Goal: Task Accomplishment & Management: Manage account settings

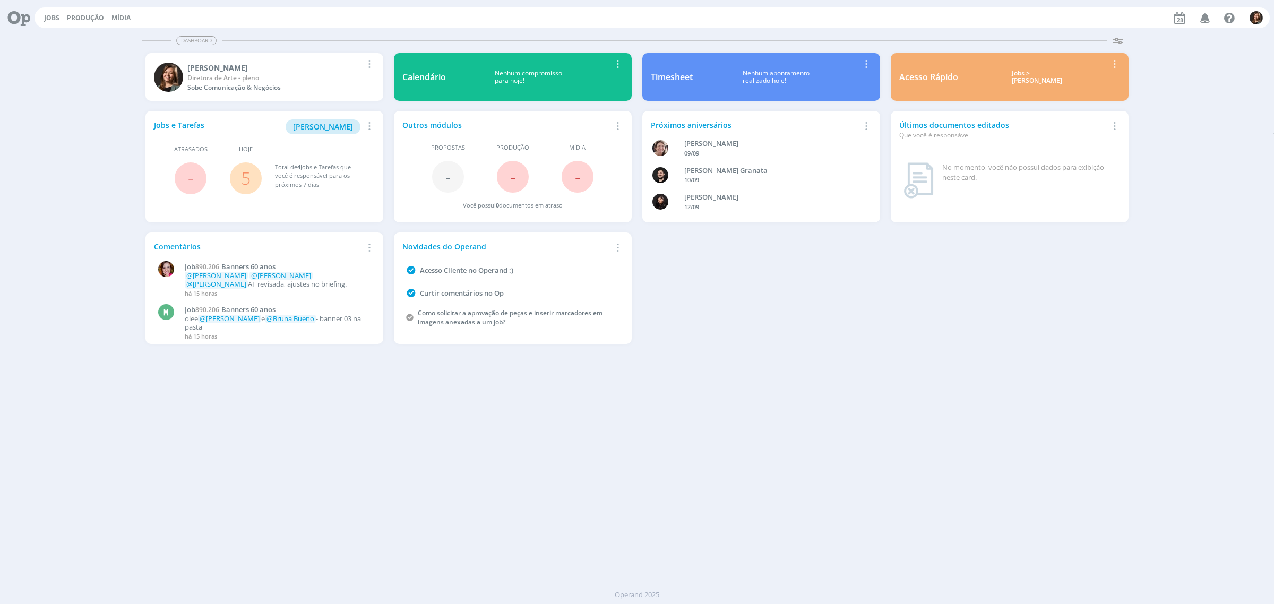
click at [1019, 80] on div "Jobs > [PERSON_NAME]" at bounding box center [1037, 77] width 142 height 15
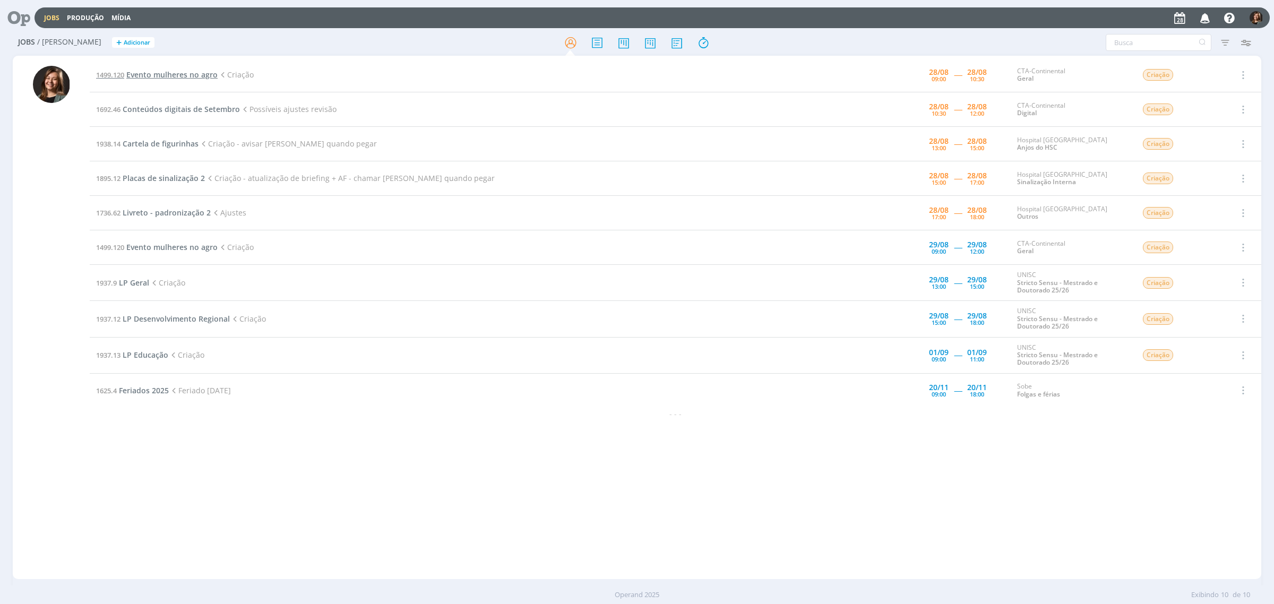
click at [180, 76] on span "Evento mulheres no agro" at bounding box center [171, 75] width 91 height 10
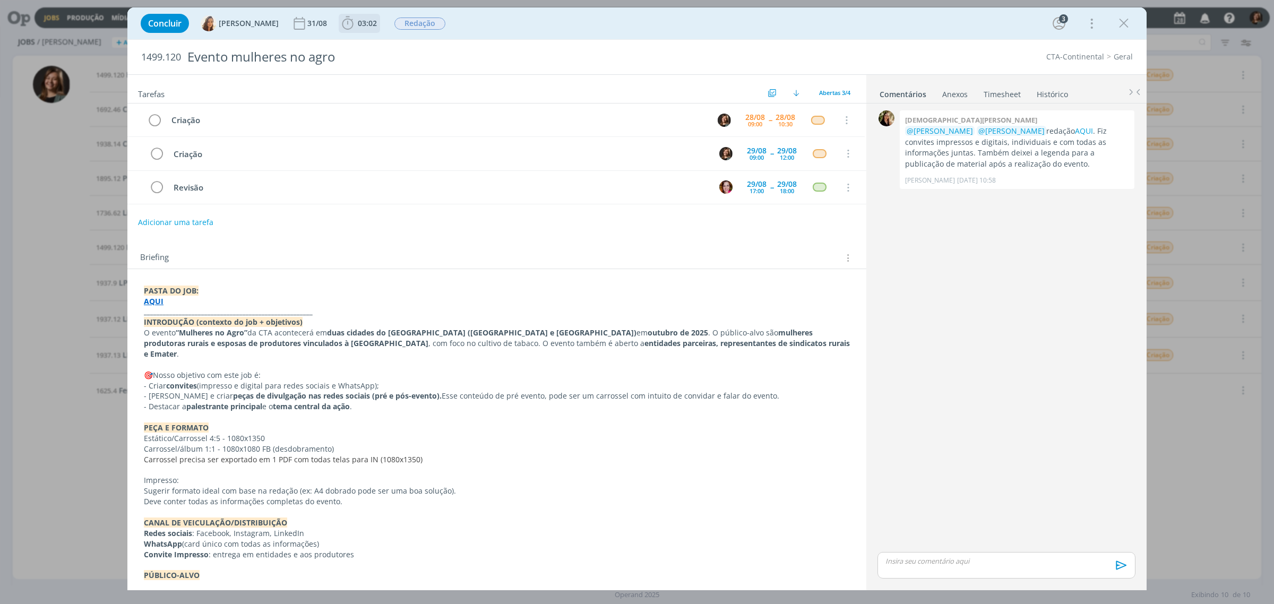
click at [365, 15] on button "03:02" at bounding box center [359, 23] width 40 height 17
click at [362, 46] on icon "dialog" at bounding box center [363, 47] width 19 height 14
click at [1019, 128] on link "AQUI" at bounding box center [1084, 131] width 18 height 10
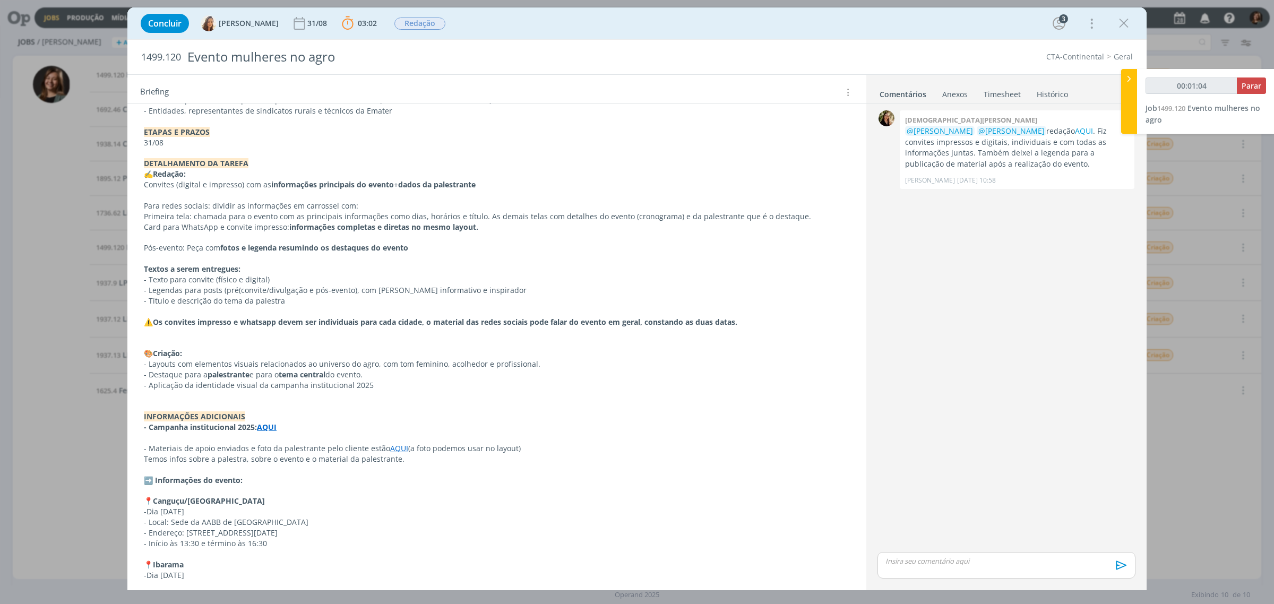
scroll to position [518, 0]
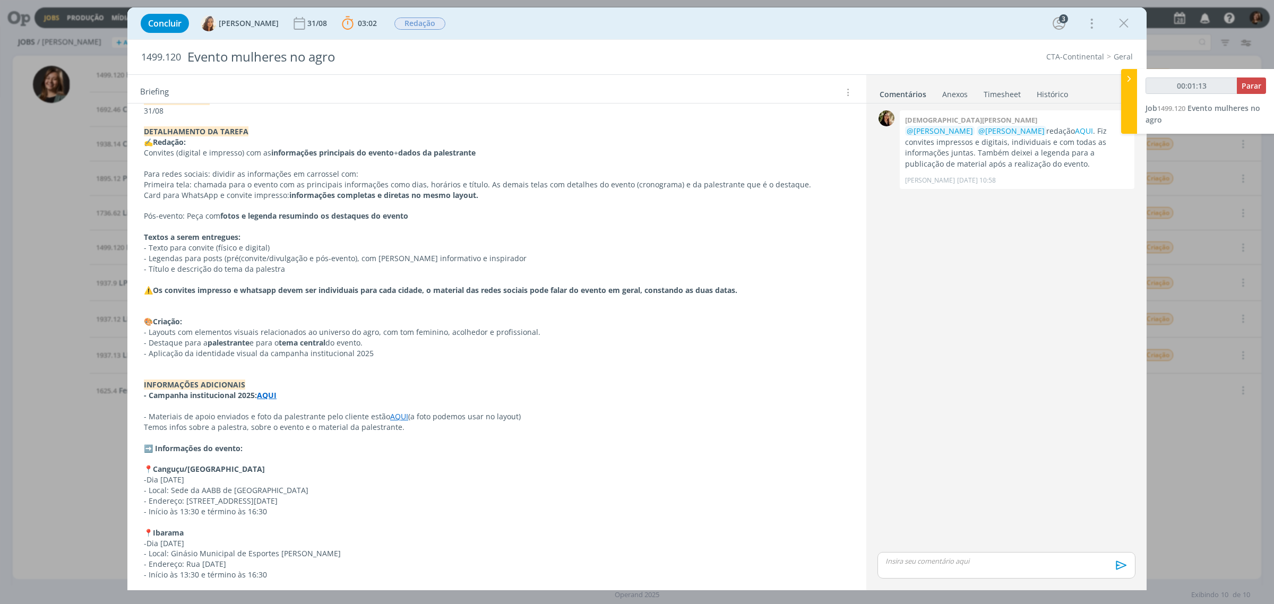
click at [391, 411] on link "AQUI" at bounding box center [399, 416] width 18 height 10
click at [332, 424] on link "[URL][DOMAIN_NAME]" at bounding box center [361, 426] width 80 height 14
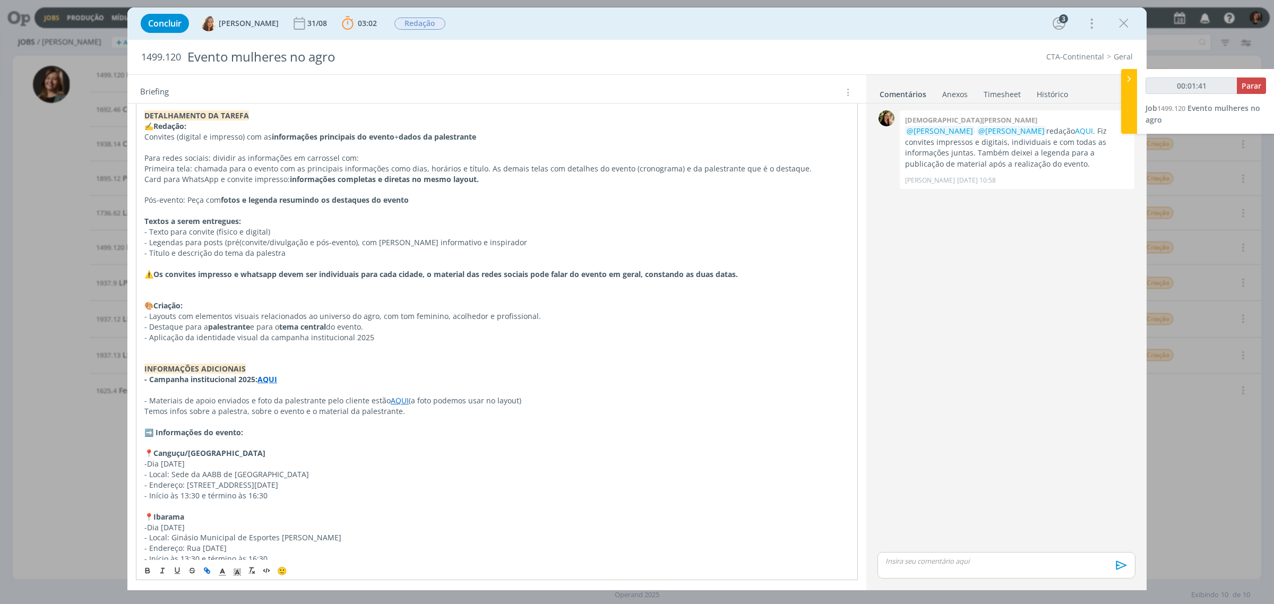
scroll to position [538, 0]
click at [222, 57] on div "Evento mulheres no agro" at bounding box center [449, 58] width 532 height 28
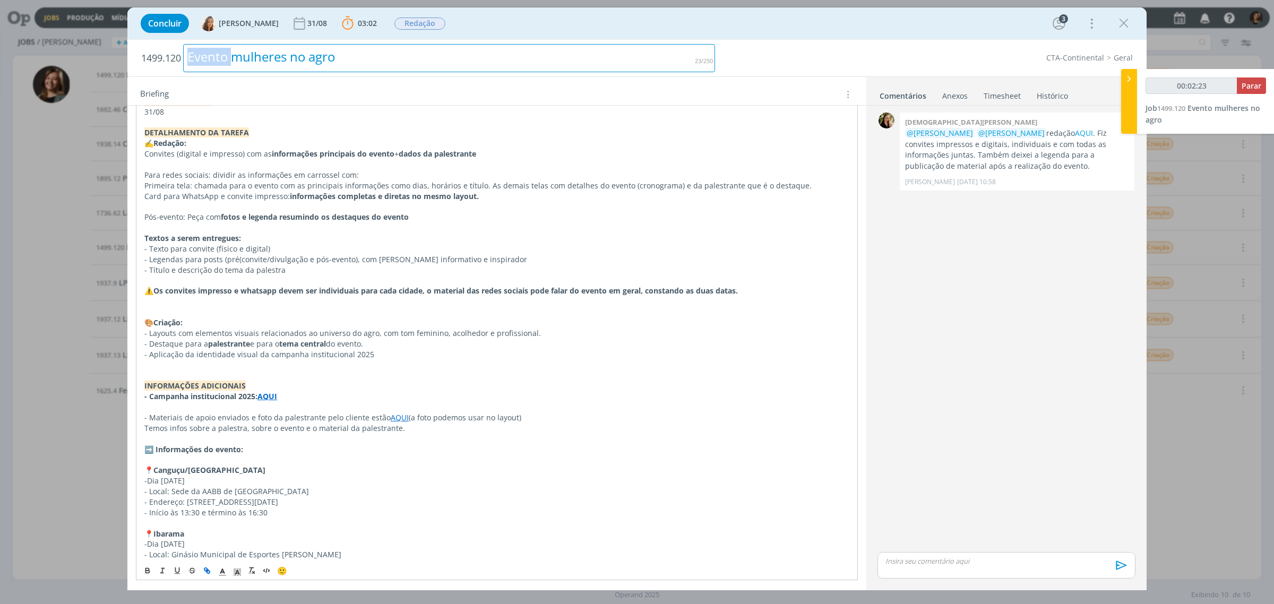
click at [222, 57] on div "Evento mulheres no agro" at bounding box center [449, 58] width 532 height 28
copy div "Evento mulheres no agro"
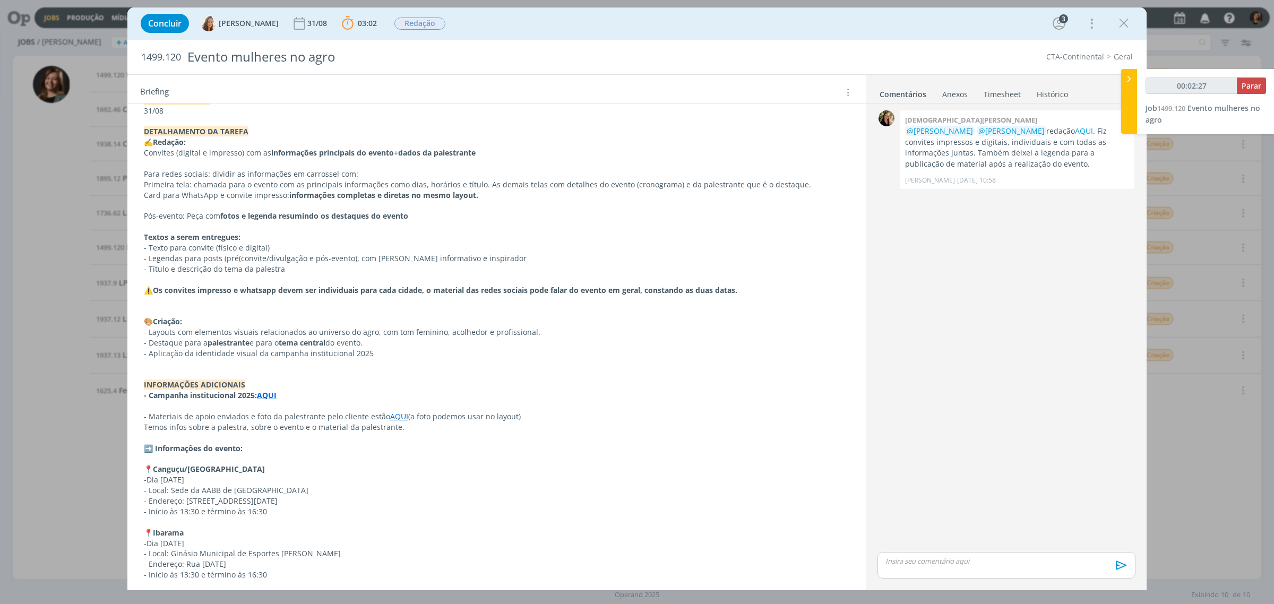
click at [162, 69] on h2 "1499.120 Evento mulheres no agro" at bounding box center [428, 57] width 574 height 35
click at [165, 62] on span "1499.120" at bounding box center [161, 57] width 40 height 12
copy span "1499.120"
click at [1019, 416] on div "0 [PERSON_NAME] @[PERSON_NAME] @[PERSON_NAME] redação AQUI . Fiz convites impre…" at bounding box center [1006, 329] width 266 height 442
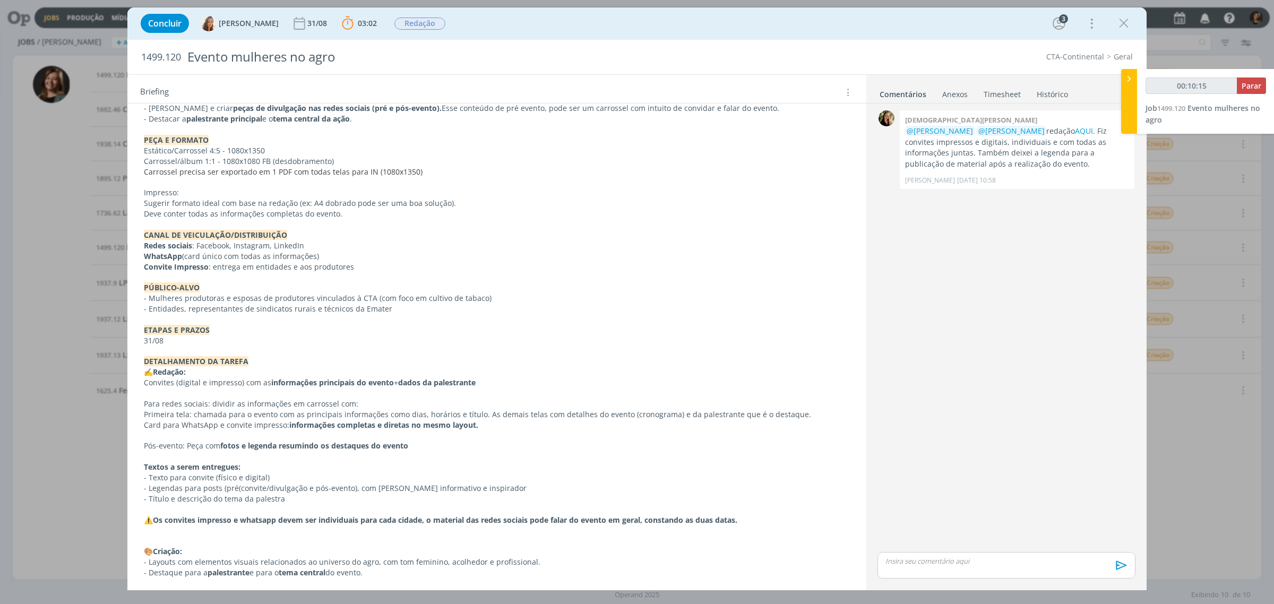
scroll to position [119, 0]
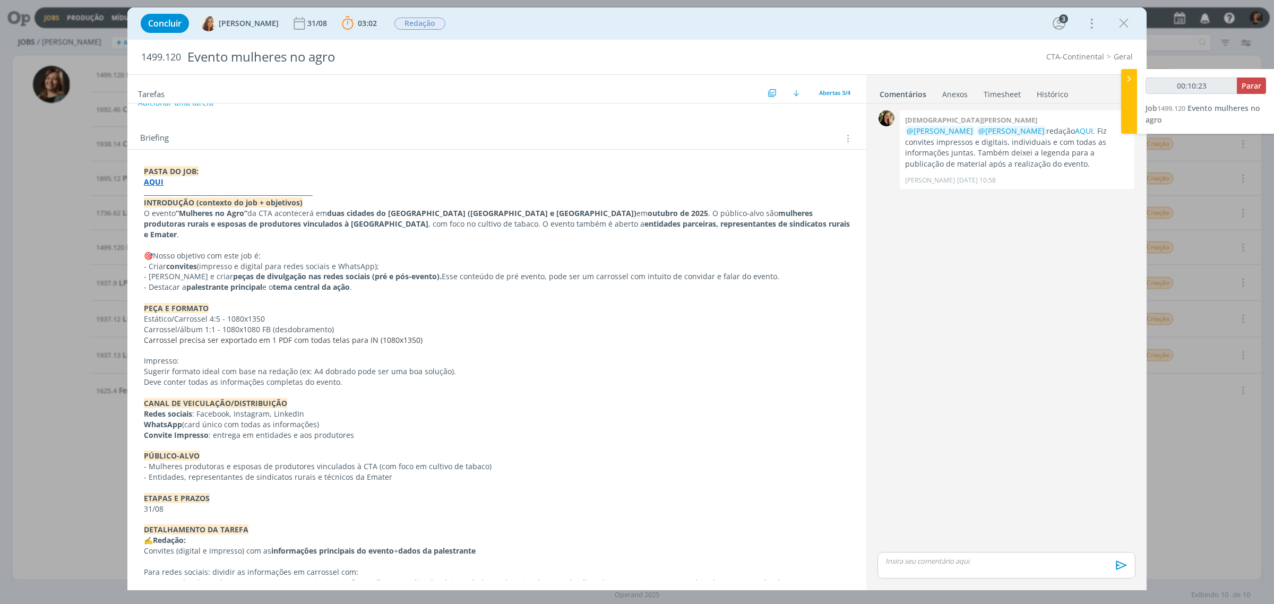
click at [316, 271] on strong "peças de divulgação nas redes sociais (pré e pós-evento)." at bounding box center [337, 276] width 209 height 10
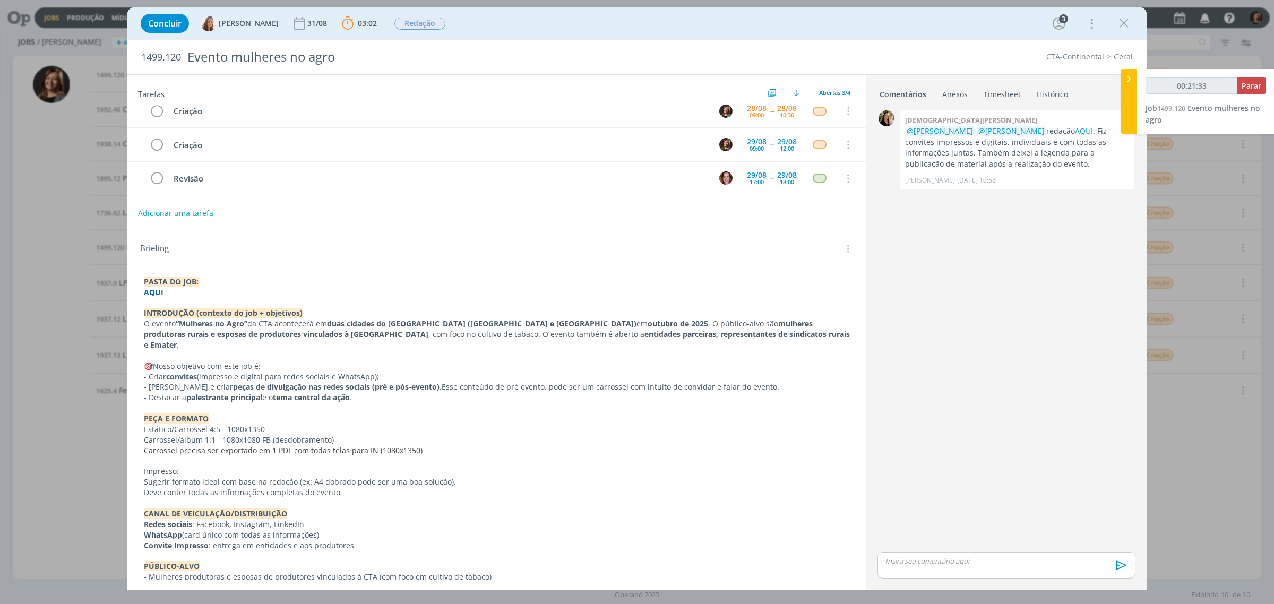
scroll to position [0, 0]
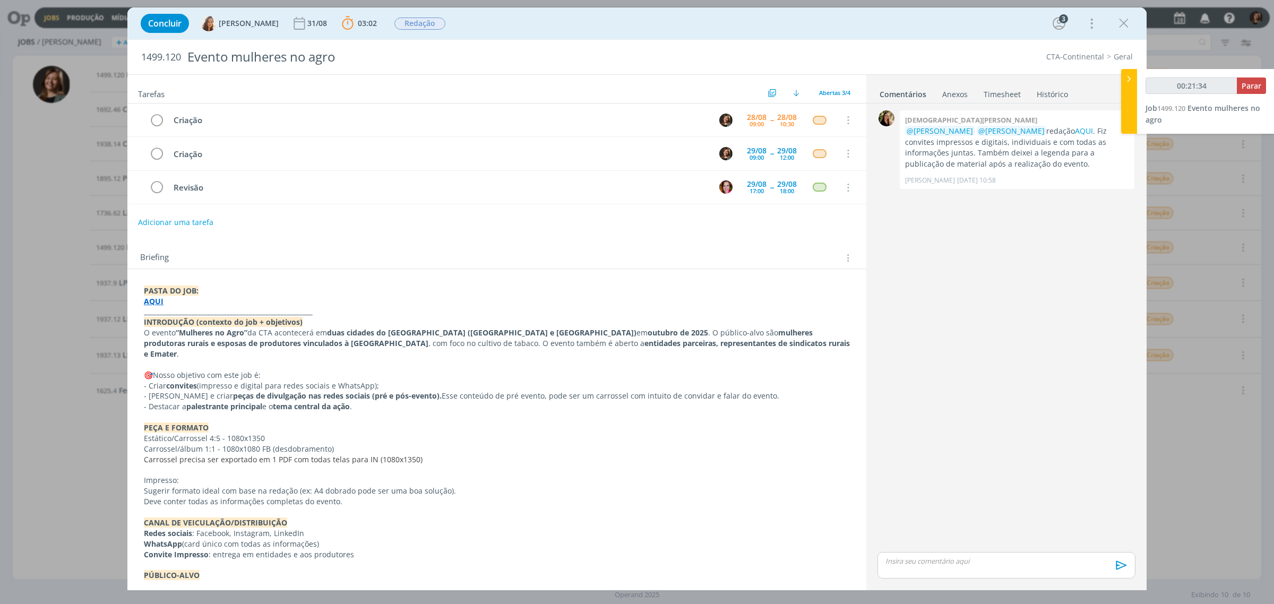
click at [102, 96] on div "Concluir [PERSON_NAME] [DATE] 03:02 Parar Apontar Data * [DATE] Horas * 00:00 T…" at bounding box center [637, 302] width 1274 height 604
click at [62, 173] on div "Concluir [PERSON_NAME] [DATE] 03:02 Parar Apontar Data * [DATE] Horas * 00:00 T…" at bounding box center [637, 302] width 1274 height 604
click at [1019, 14] on div "dialog" at bounding box center [1123, 23] width 19 height 19
click at [1019, 21] on icon "dialog" at bounding box center [1124, 23] width 16 height 16
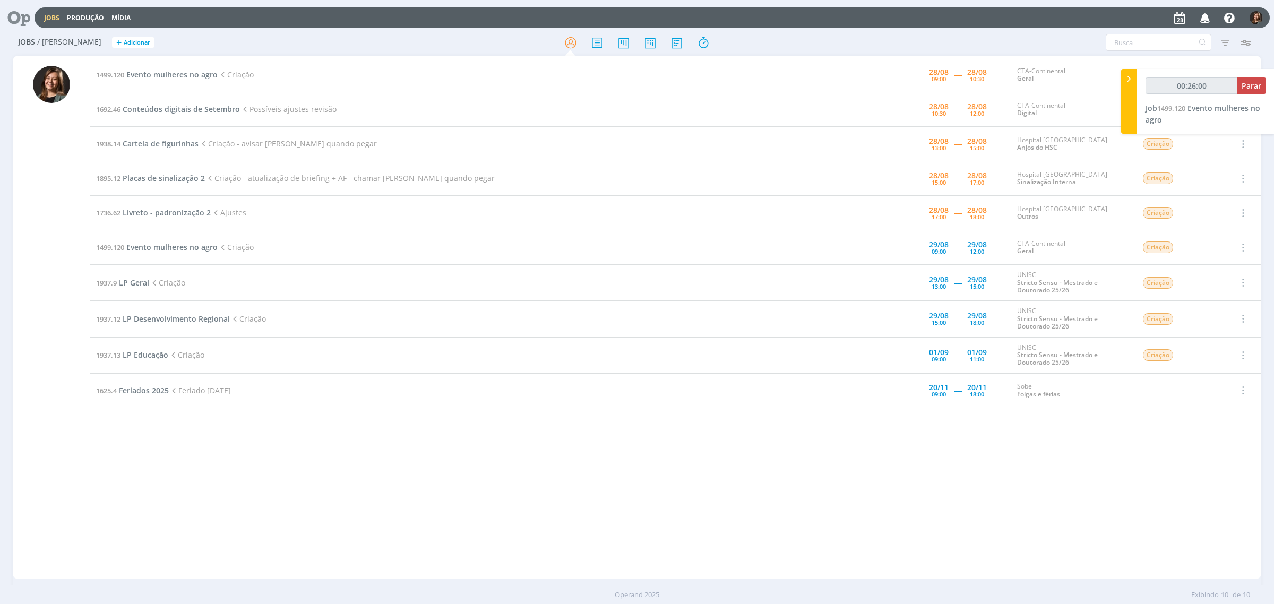
type input "00:26:01"
click at [1019, 76] on icon at bounding box center [1129, 78] width 11 height 11
click at [188, 72] on span "Evento mulheres no agro" at bounding box center [171, 75] width 91 height 10
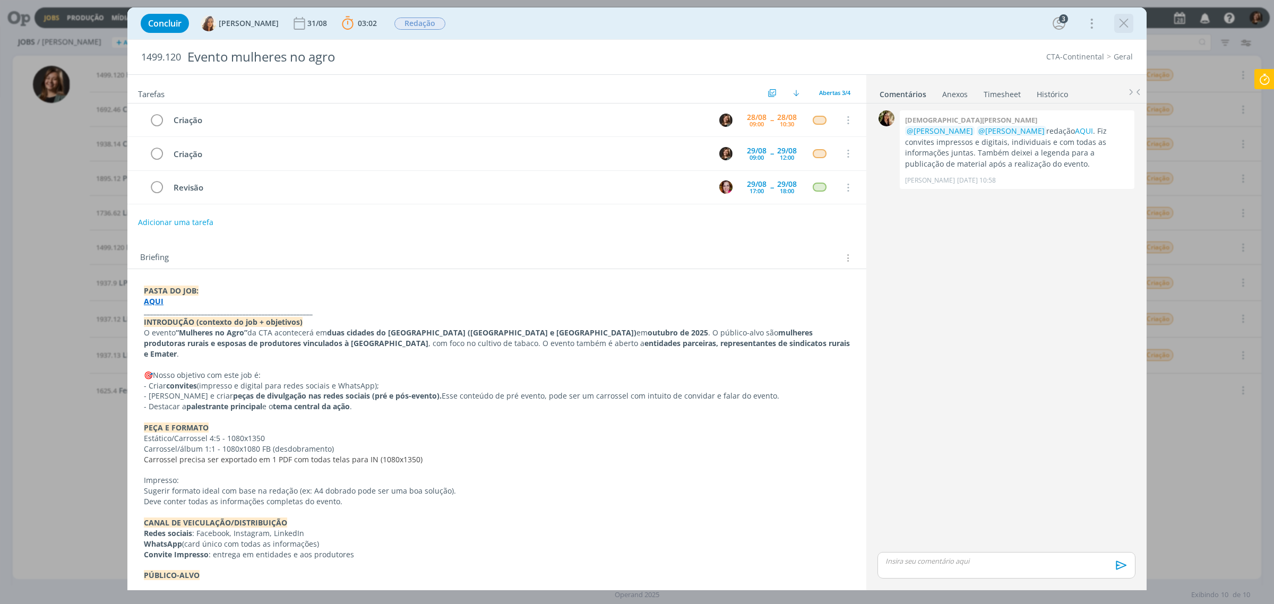
click at [1019, 28] on icon "dialog" at bounding box center [1124, 23] width 16 height 16
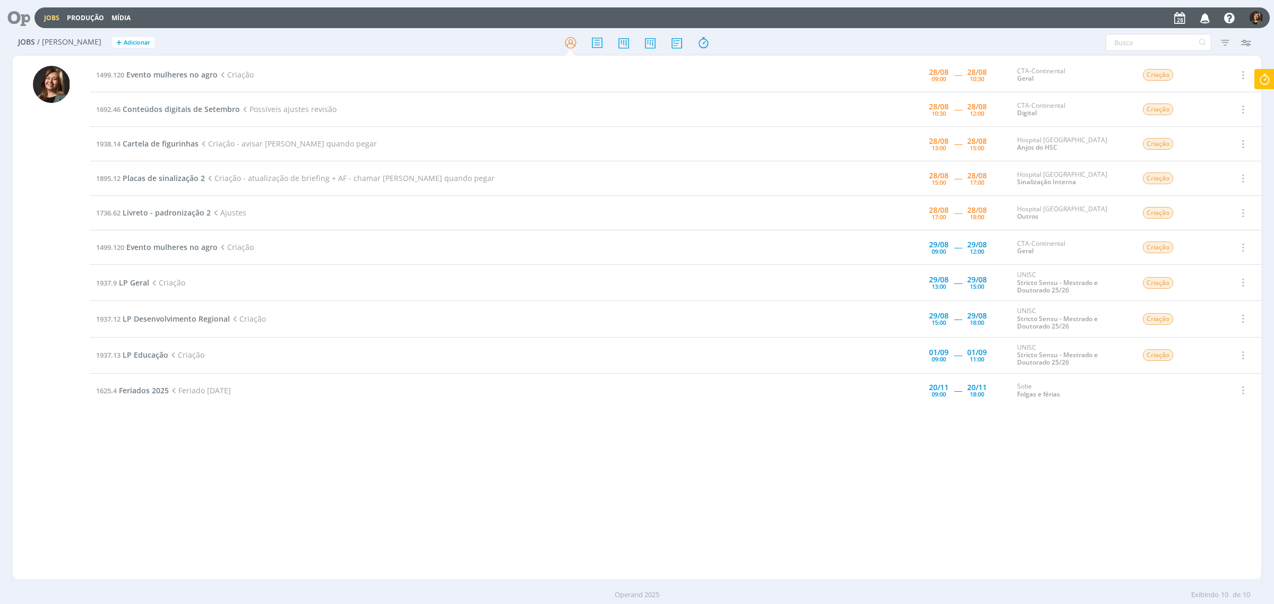
click at [126, 80] on td "1499.120 Evento mulheres no agro Criação" at bounding box center [465, 75] width 751 height 35
click at [132, 78] on span "Evento mulheres no agro" at bounding box center [171, 75] width 91 height 10
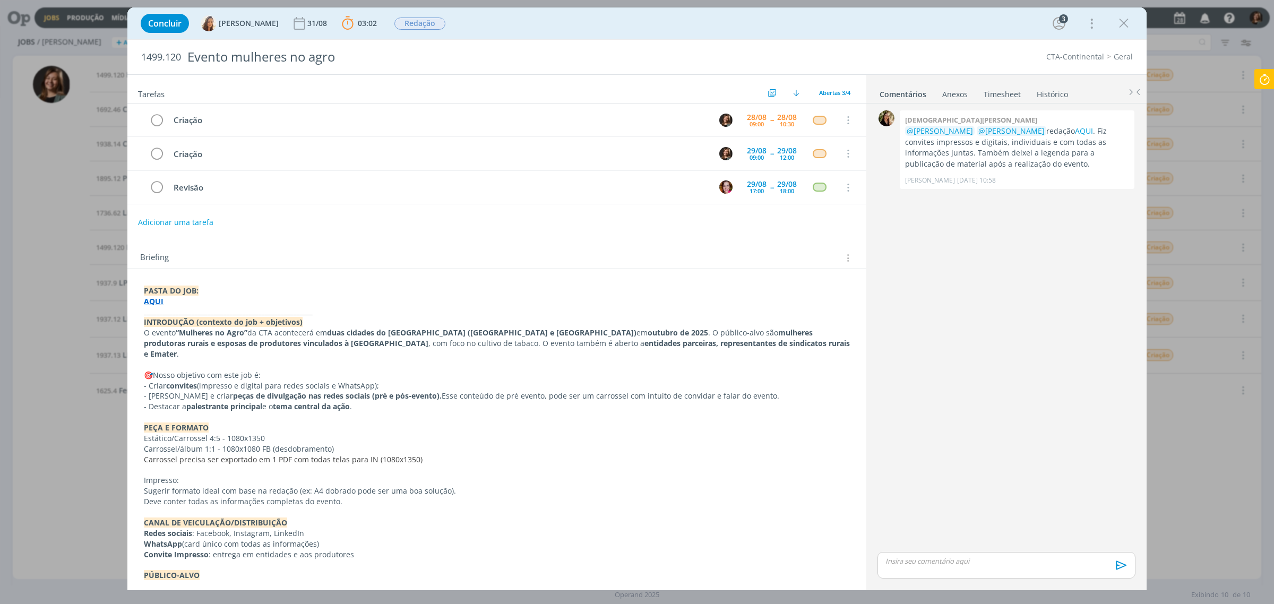
scroll to position [133, 0]
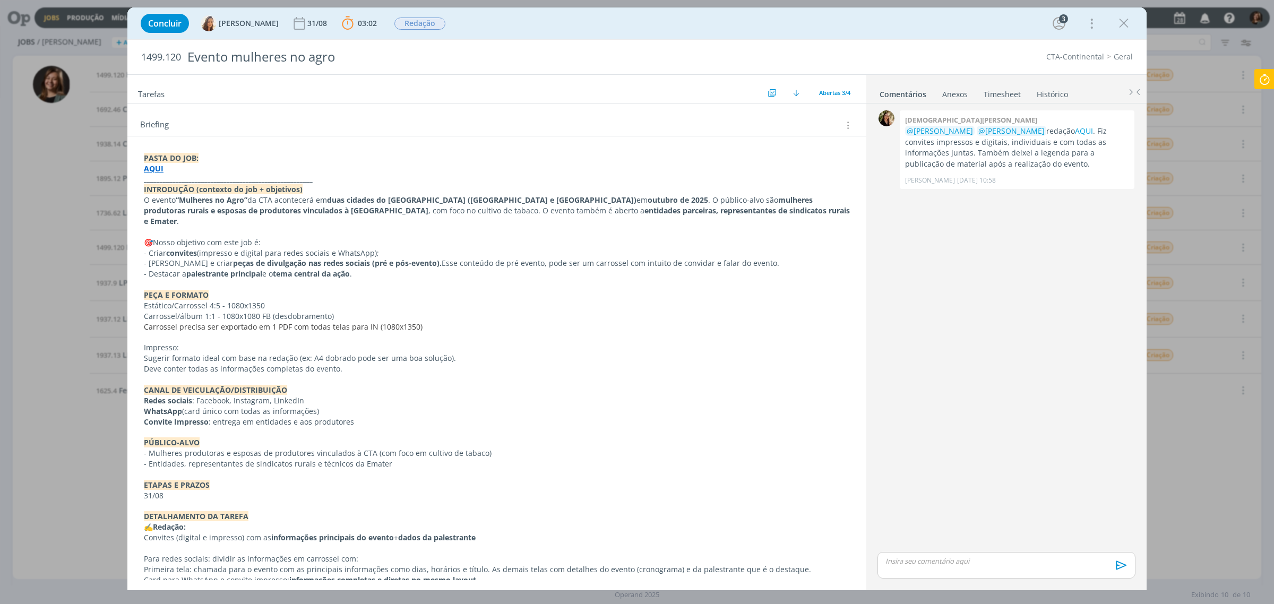
click at [160, 395] on strong "Redes sociais" at bounding box center [168, 400] width 48 height 10
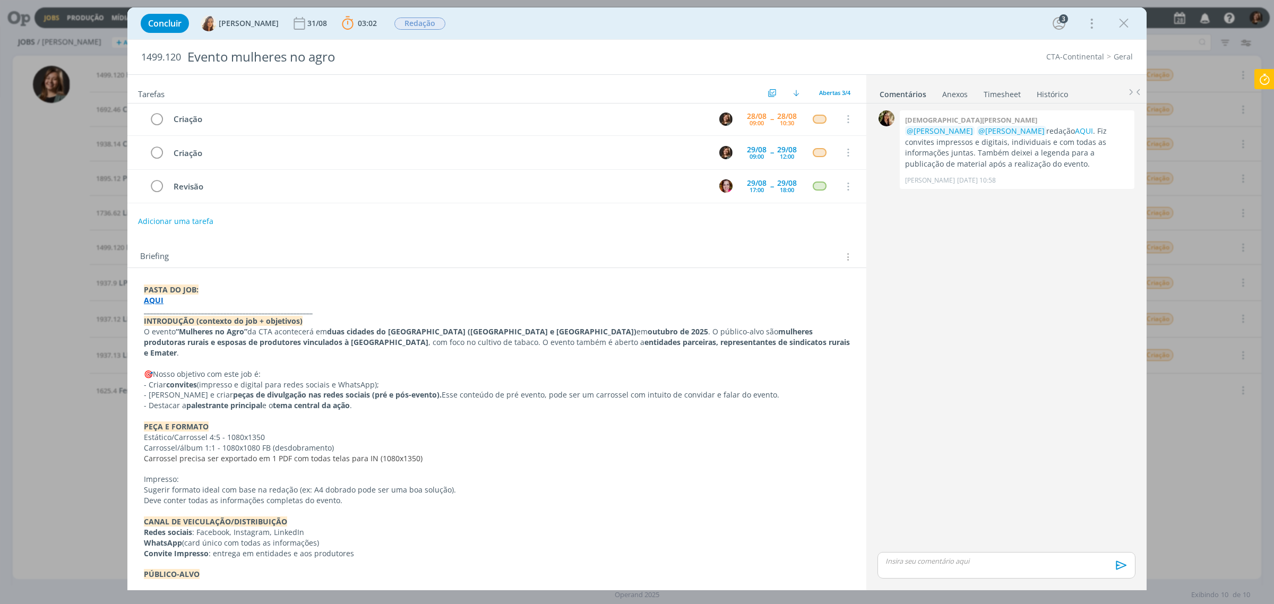
scroll to position [0, 0]
click at [1019, 20] on icon "dialog" at bounding box center [1124, 23] width 16 height 16
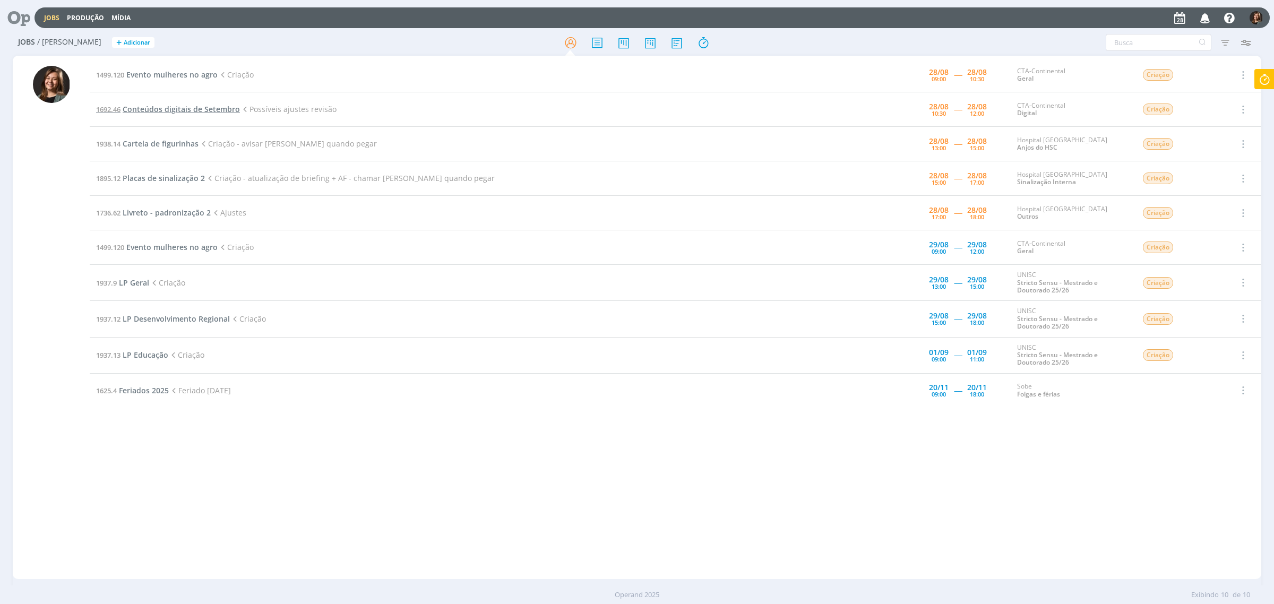
click at [176, 105] on span "Conteúdos digitais de Setembro" at bounding box center [181, 109] width 117 height 10
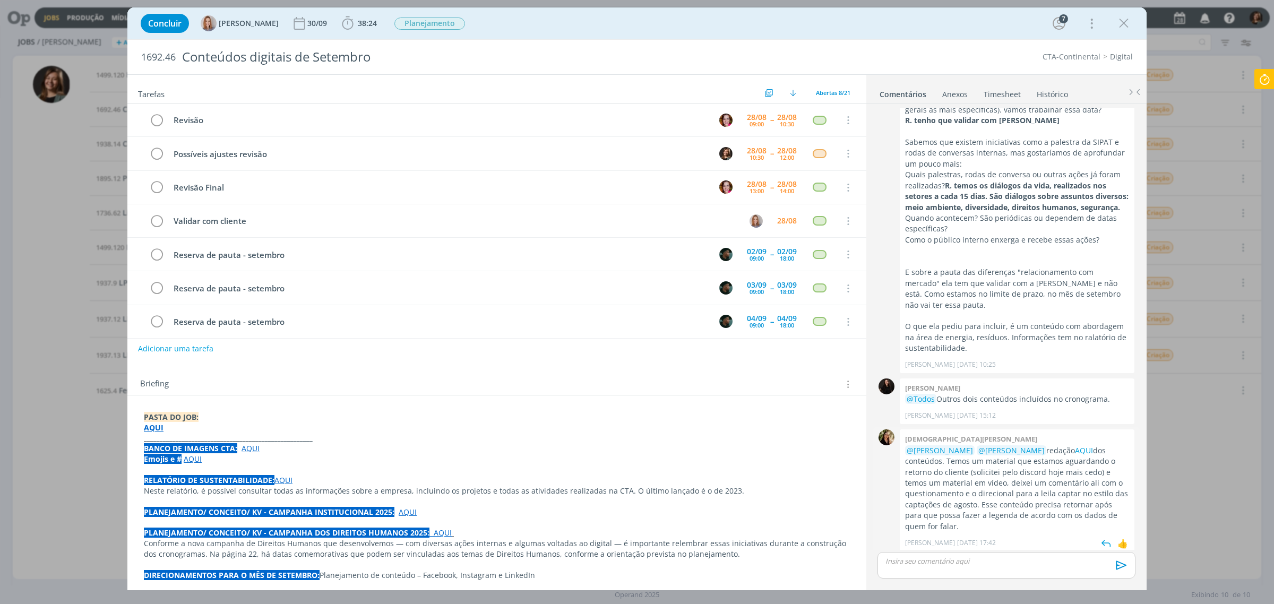
scroll to position [984, 0]
click at [1019, 21] on div "Concluir [PERSON_NAME] 30/09 38:24 Iniciar Apontar Data * [DATE] Horas * 00:00 …" at bounding box center [636, 23] width 1003 height 25
click at [1019, 23] on icon "dialog" at bounding box center [1124, 23] width 16 height 16
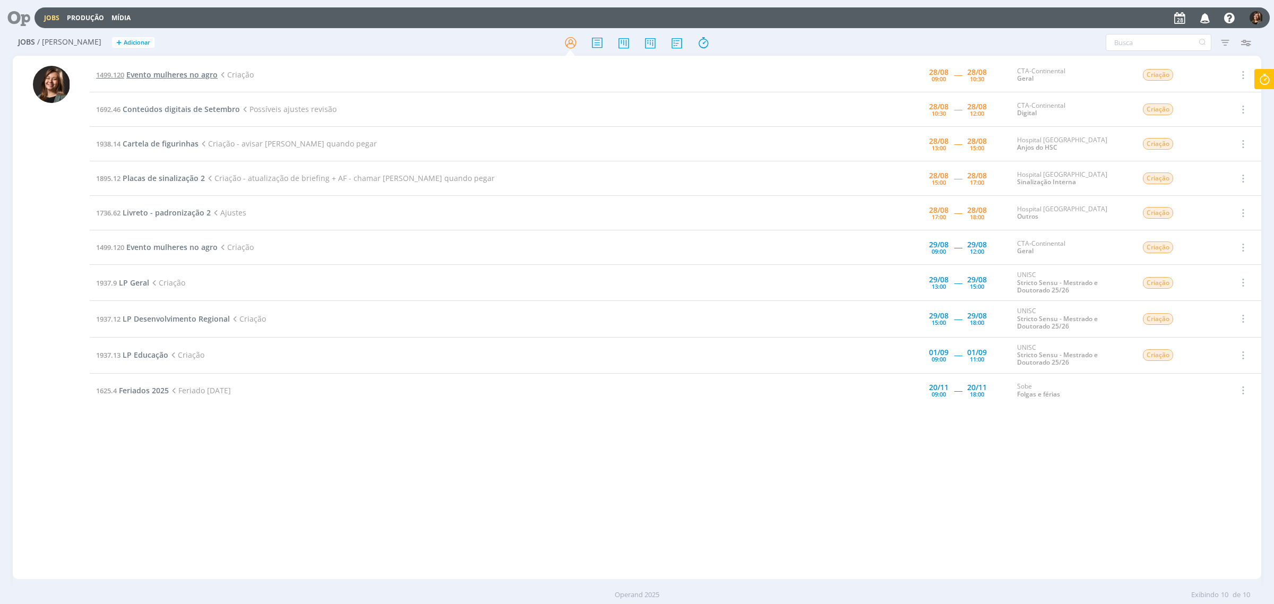
click at [197, 75] on span "Evento mulheres no agro" at bounding box center [171, 75] width 91 height 10
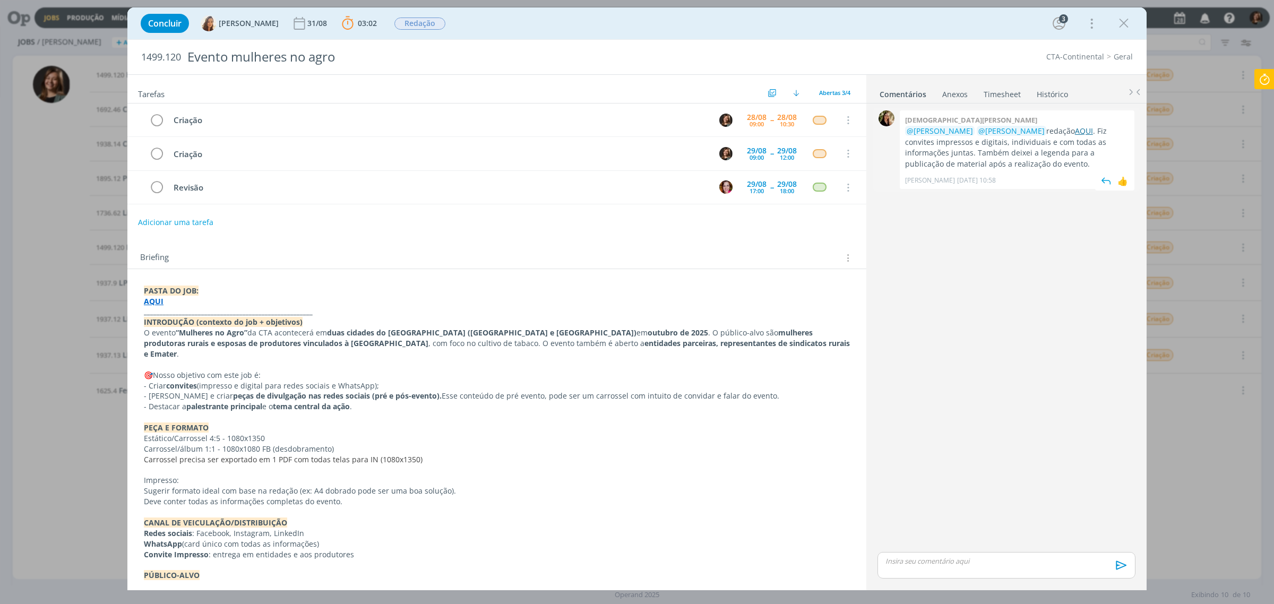
click at [1019, 128] on link "AQUI" at bounding box center [1084, 131] width 18 height 10
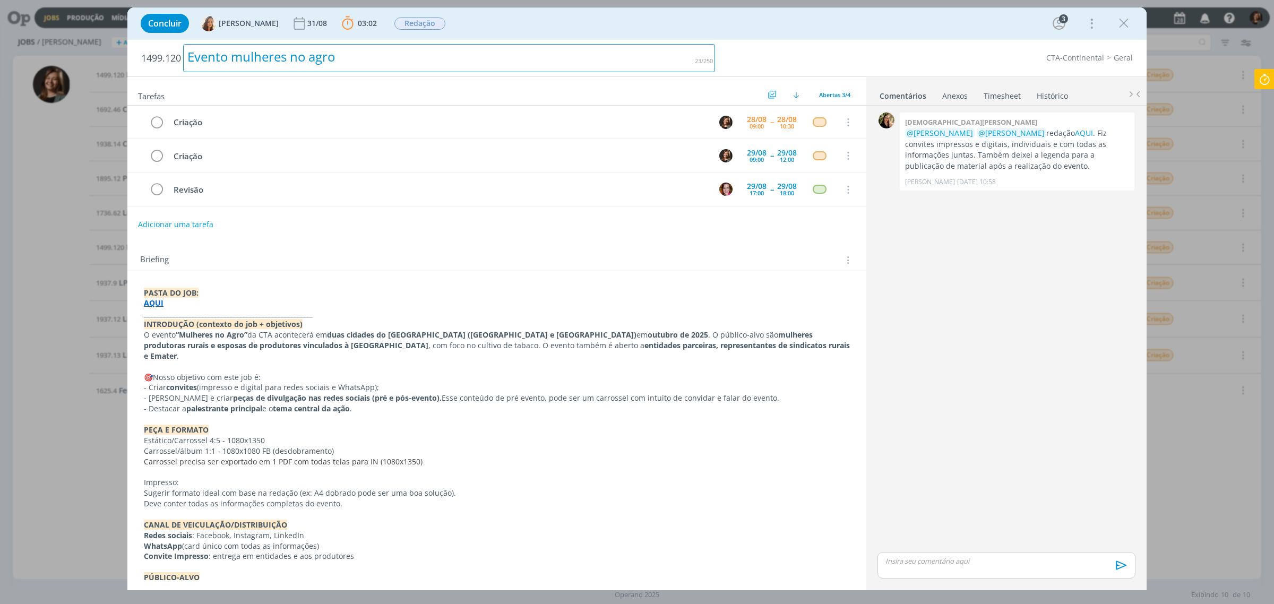
click at [251, 46] on div "Evento mulheres no agro" at bounding box center [449, 58] width 532 height 28
click at [253, 53] on div "Evento mulheres no agro" at bounding box center [449, 58] width 532 height 28
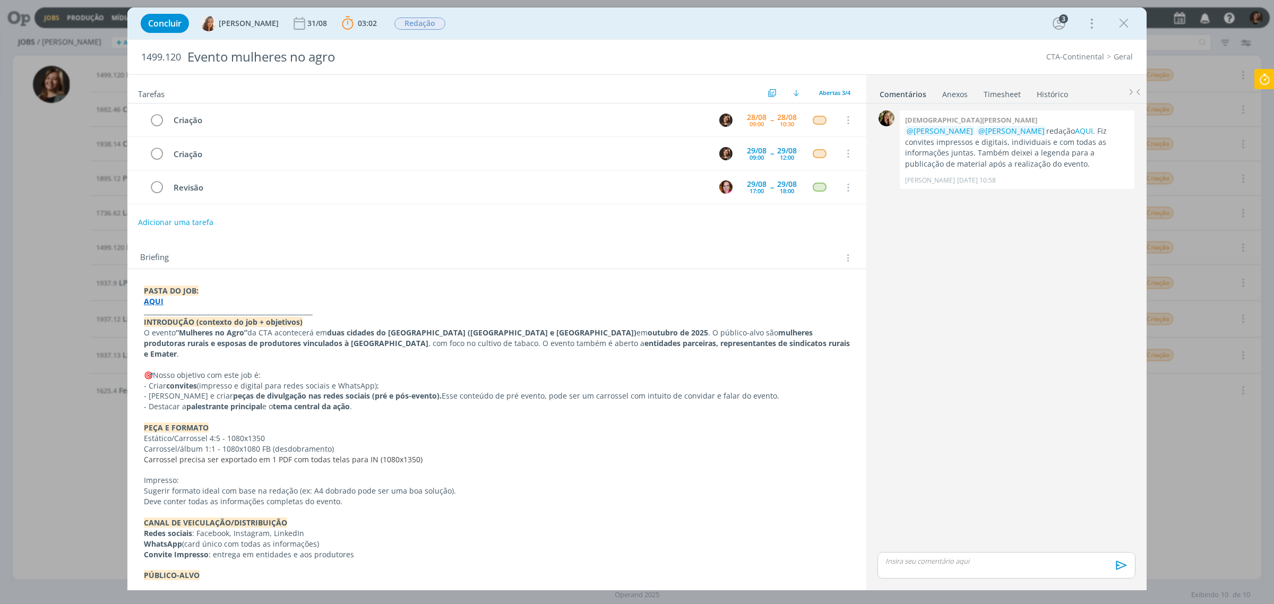
click at [163, 64] on h2 "1499.120 Evento mulheres no agro" at bounding box center [428, 57] width 574 height 35
copy span "1499.120"
click at [1019, 29] on icon "dialog" at bounding box center [1124, 23] width 16 height 16
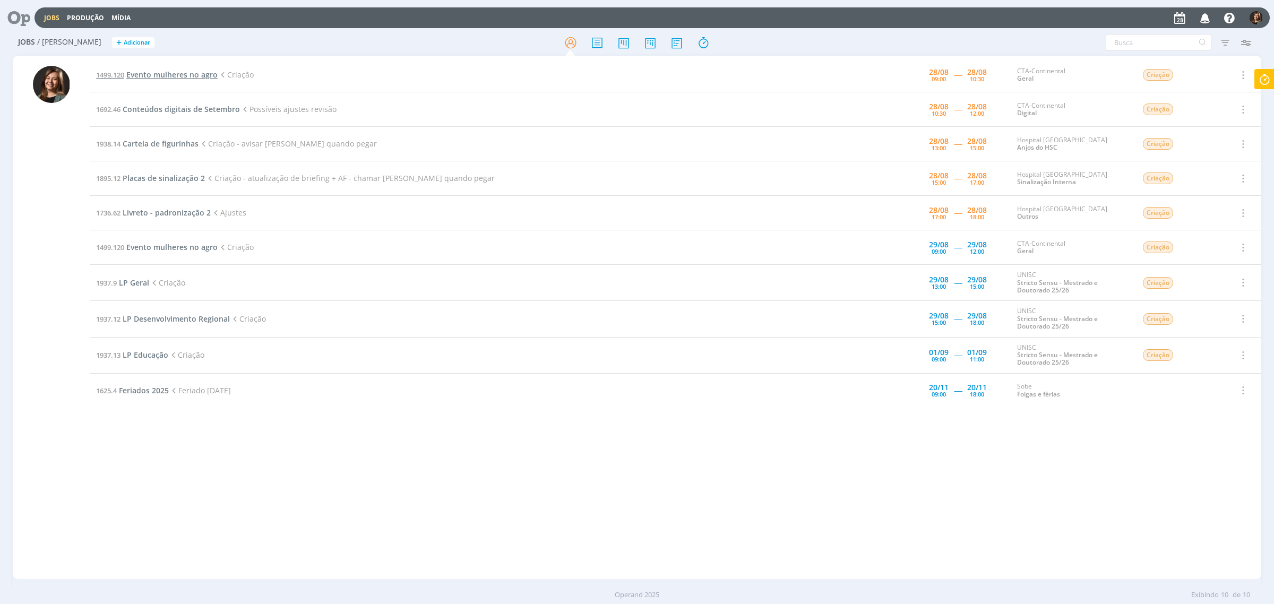
click at [178, 75] on span "Evento mulheres no agro" at bounding box center [171, 75] width 91 height 10
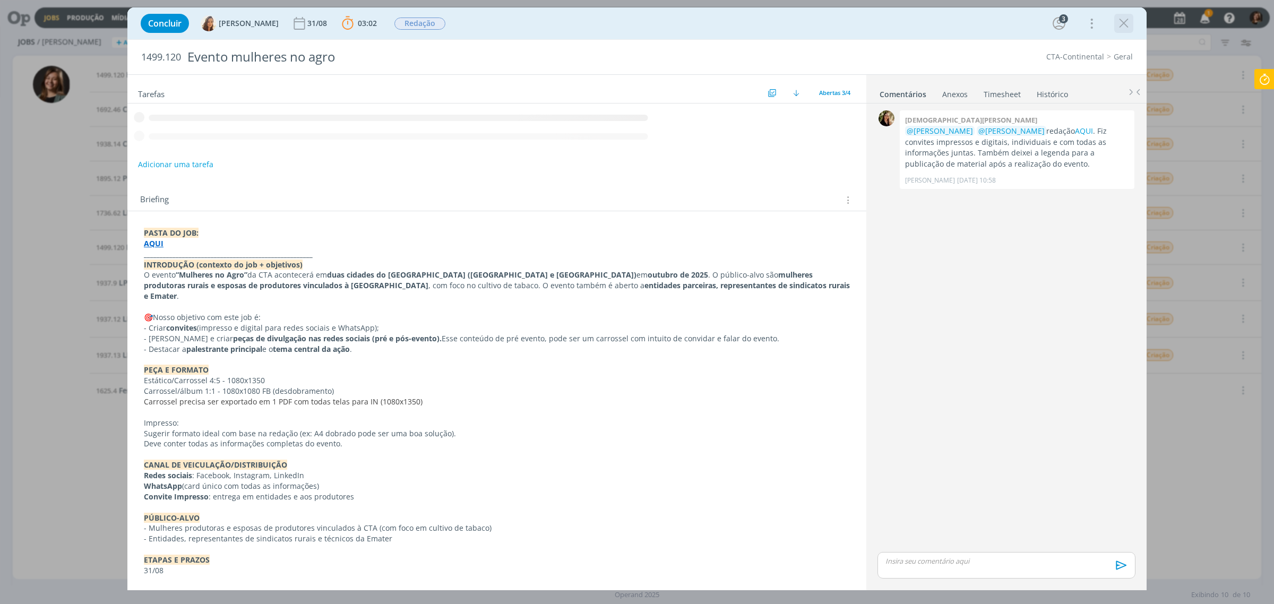
click at [1019, 16] on icon "dialog" at bounding box center [1124, 23] width 16 height 16
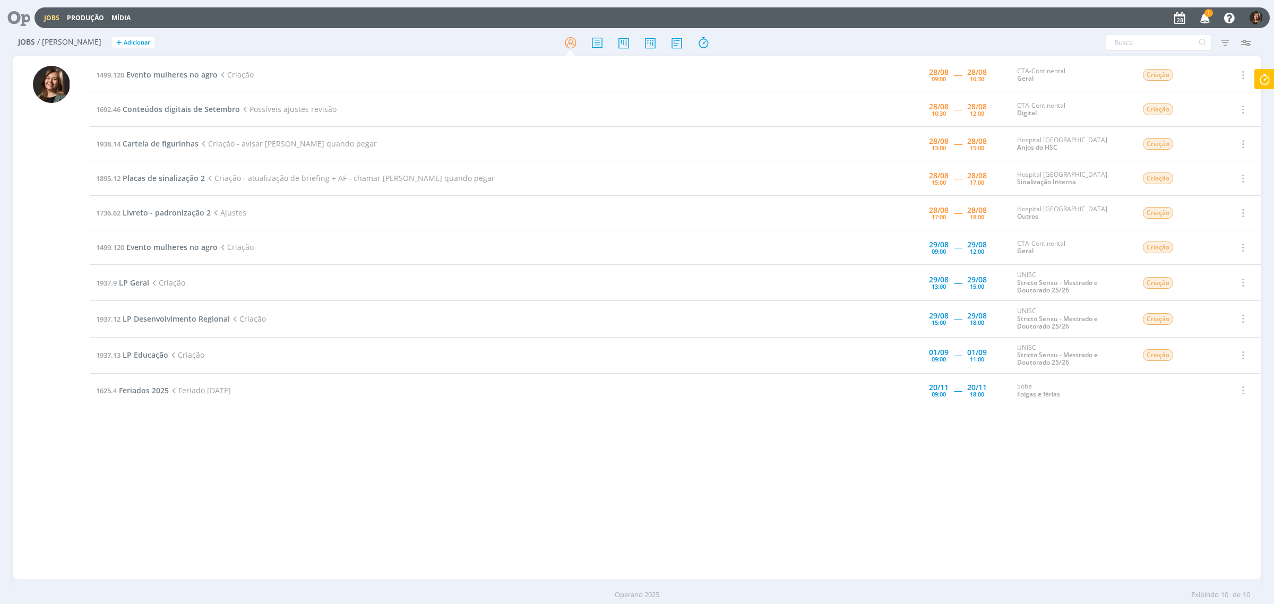
click at [1019, 7] on div "Jobs Produção [GEOGRAPHIC_DATA] 1 Notificações Central de Ajuda Área de Membros…" at bounding box center [652, 17] width 1235 height 21
click at [1019, 22] on icon "button" at bounding box center [1205, 17] width 19 height 18
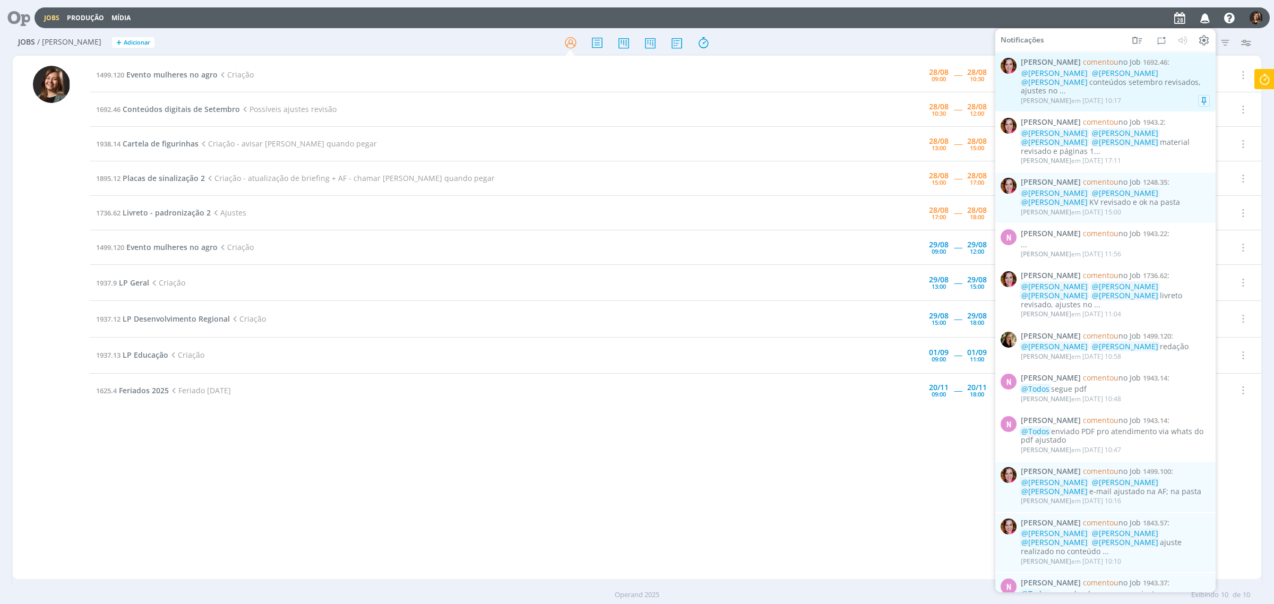
click at [1019, 84] on div "@[PERSON_NAME] @[PERSON_NAME] @[PERSON_NAME] conteúdos setembro revisados, ajus…" at bounding box center [1115, 82] width 189 height 27
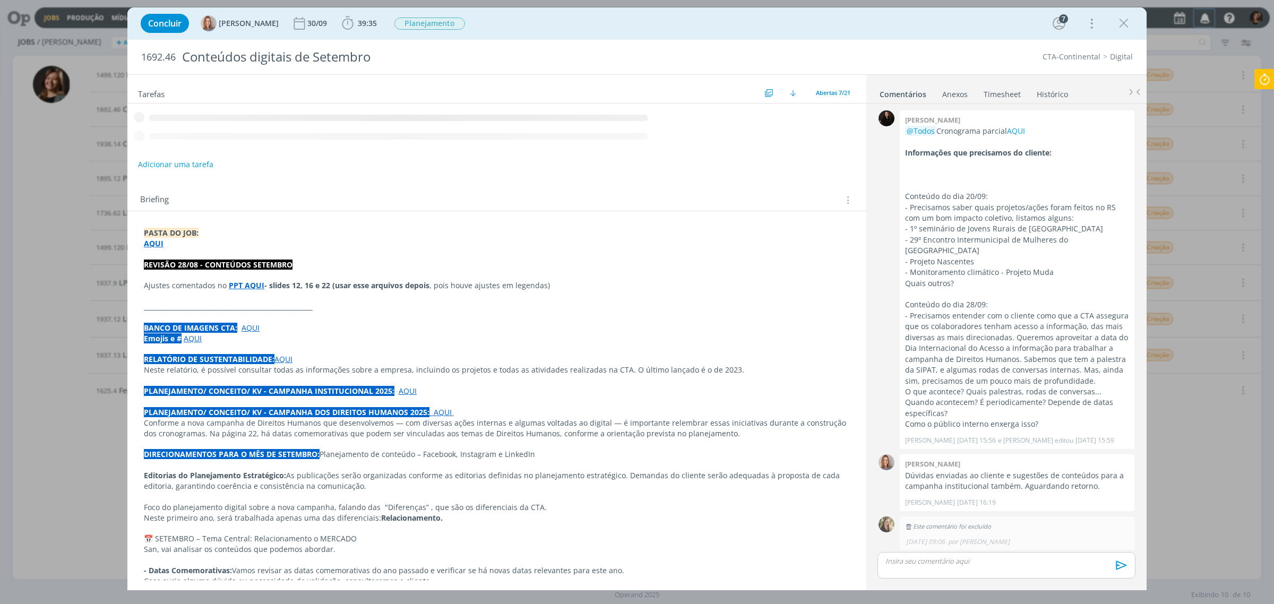
scroll to position [1046, 0]
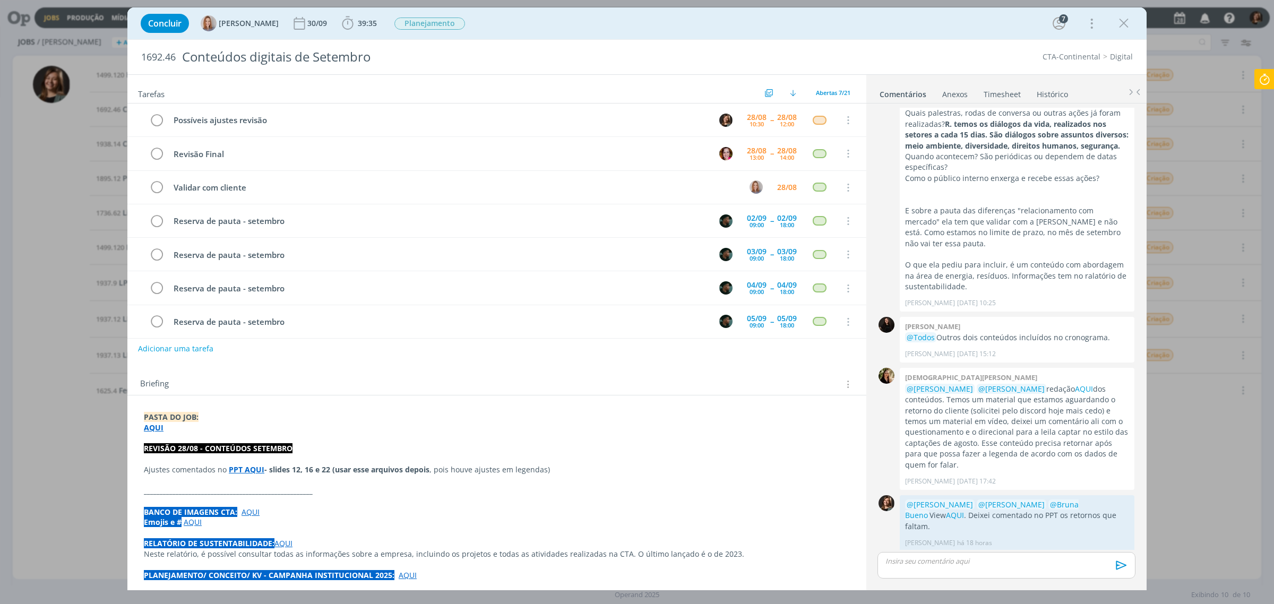
click at [243, 466] on strong "PPT AQUI" at bounding box center [247, 470] width 36 height 10
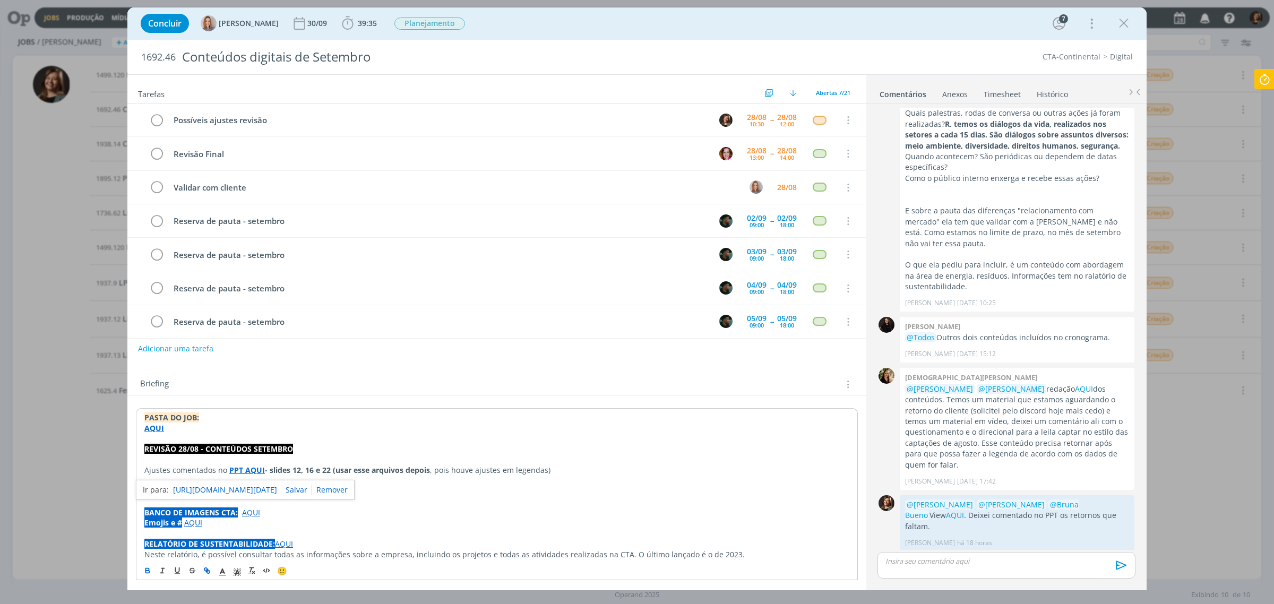
click at [246, 483] on link "[URL][DOMAIN_NAME][DATE]" at bounding box center [225, 490] width 104 height 14
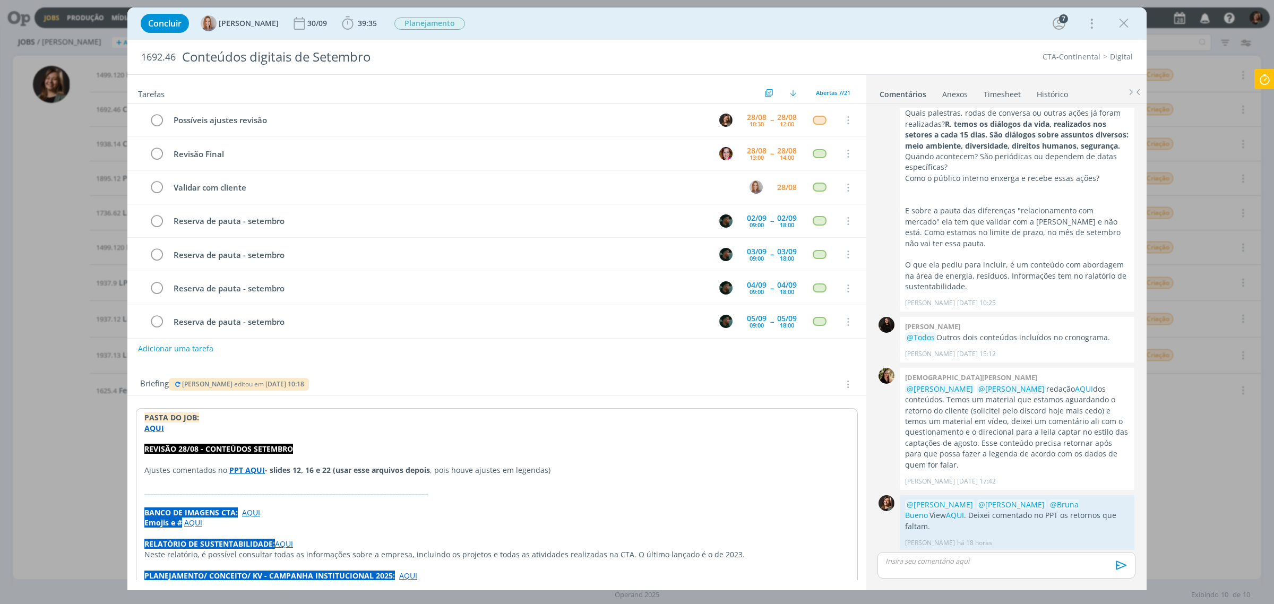
click at [1019, 75] on icon at bounding box center [1264, 79] width 19 height 21
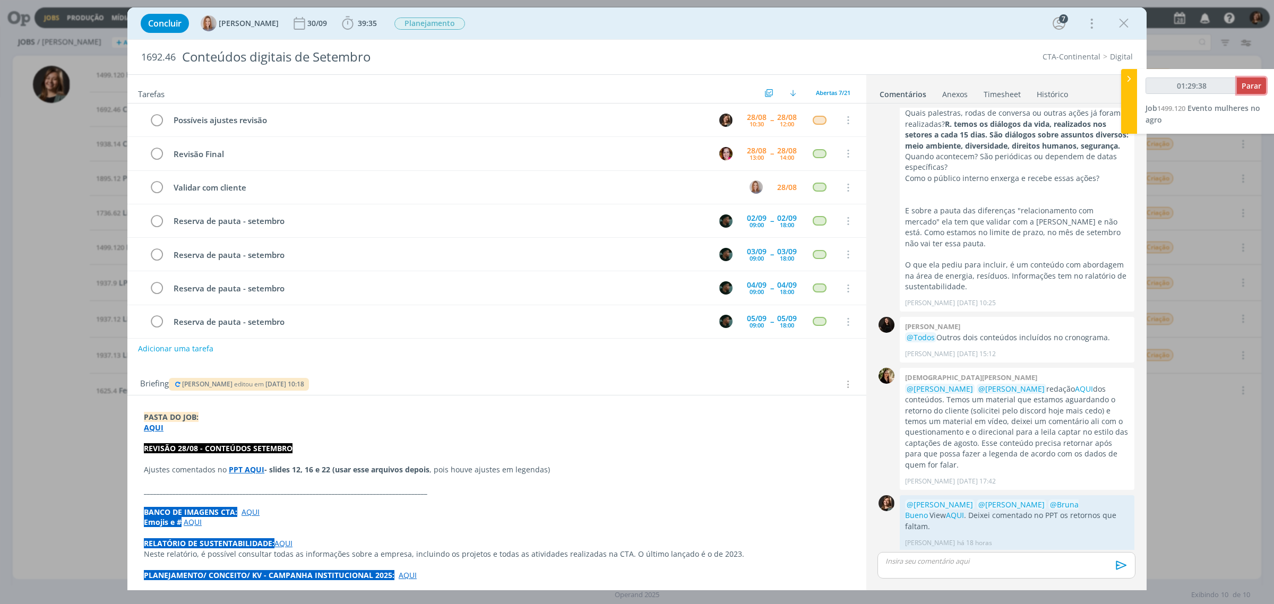
click at [1019, 93] on button "Parar" at bounding box center [1251, 86] width 29 height 16
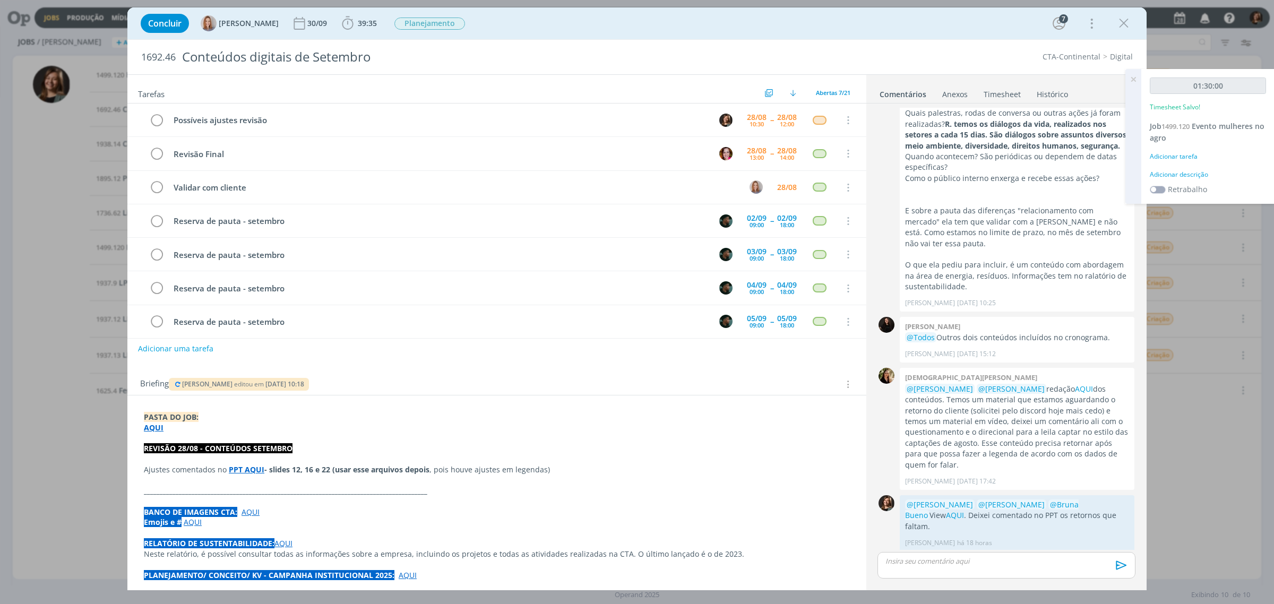
click at [1019, 152] on div "Adicionar tarefa" at bounding box center [1208, 157] width 116 height 10
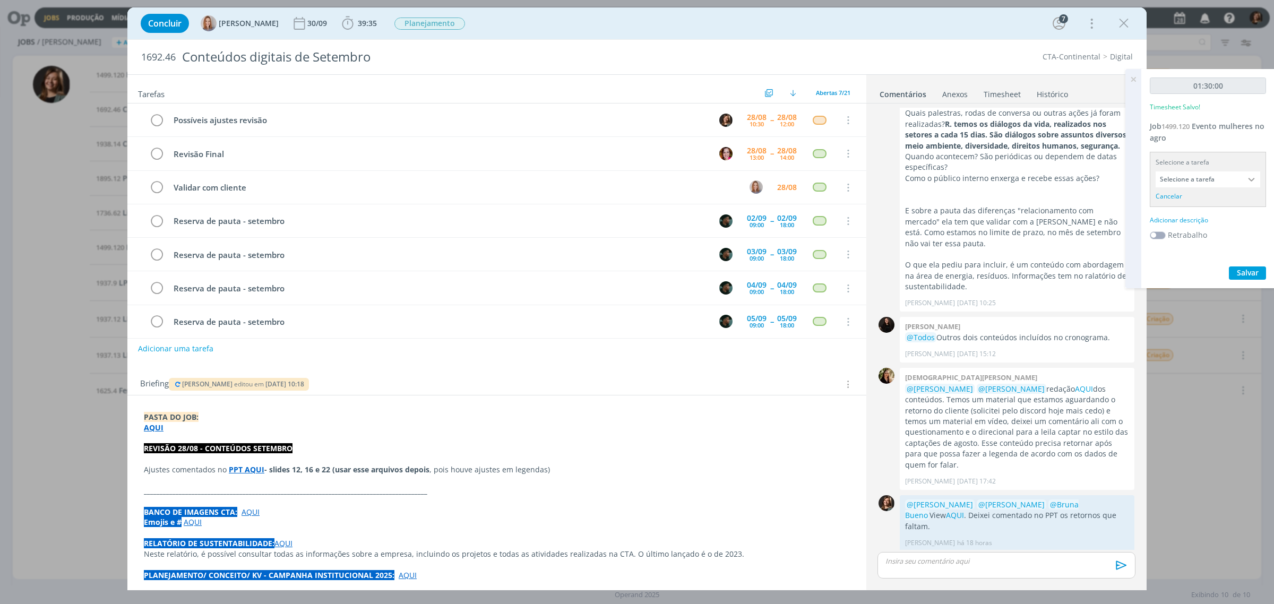
click at [1019, 177] on input "Selecione a tarefa" at bounding box center [1208, 179] width 105 height 16
click at [1019, 226] on div "Criação - [PERSON_NAME]" at bounding box center [1204, 227] width 82 height 8
type input "Criação"
click at [1019, 203] on div "Adicionar descrição" at bounding box center [1208, 207] width 116 height 10
type textarea "Criação"
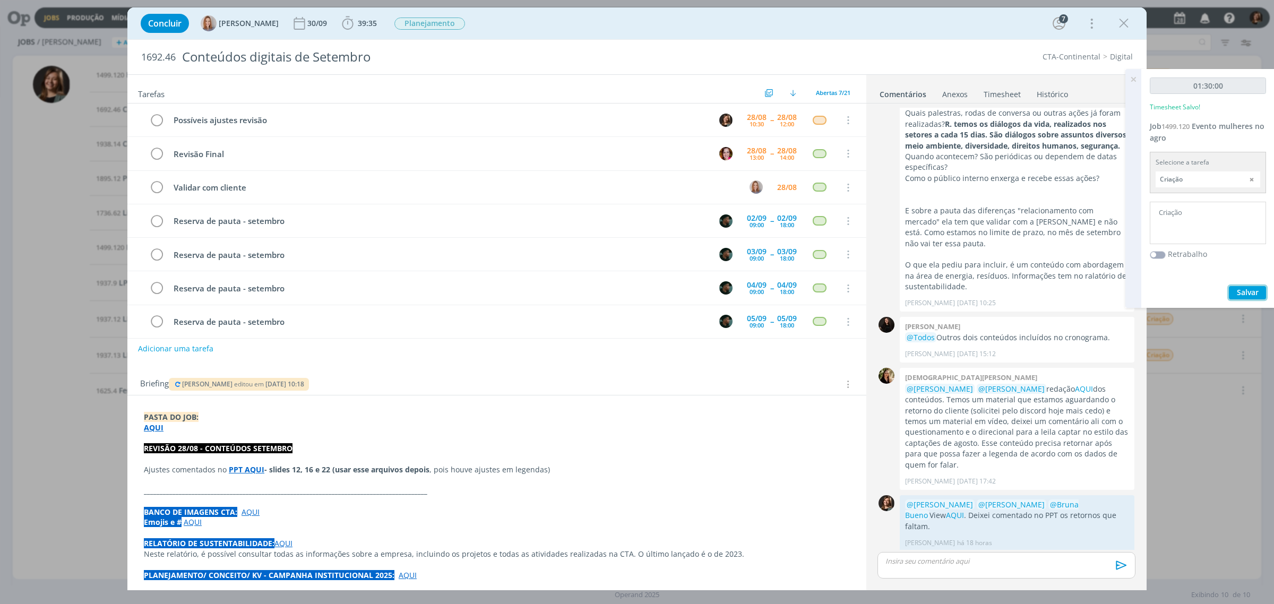
click at [1019, 291] on span "Salvar" at bounding box center [1248, 292] width 22 height 10
click at [1019, 24] on icon "dialog" at bounding box center [1124, 23] width 16 height 16
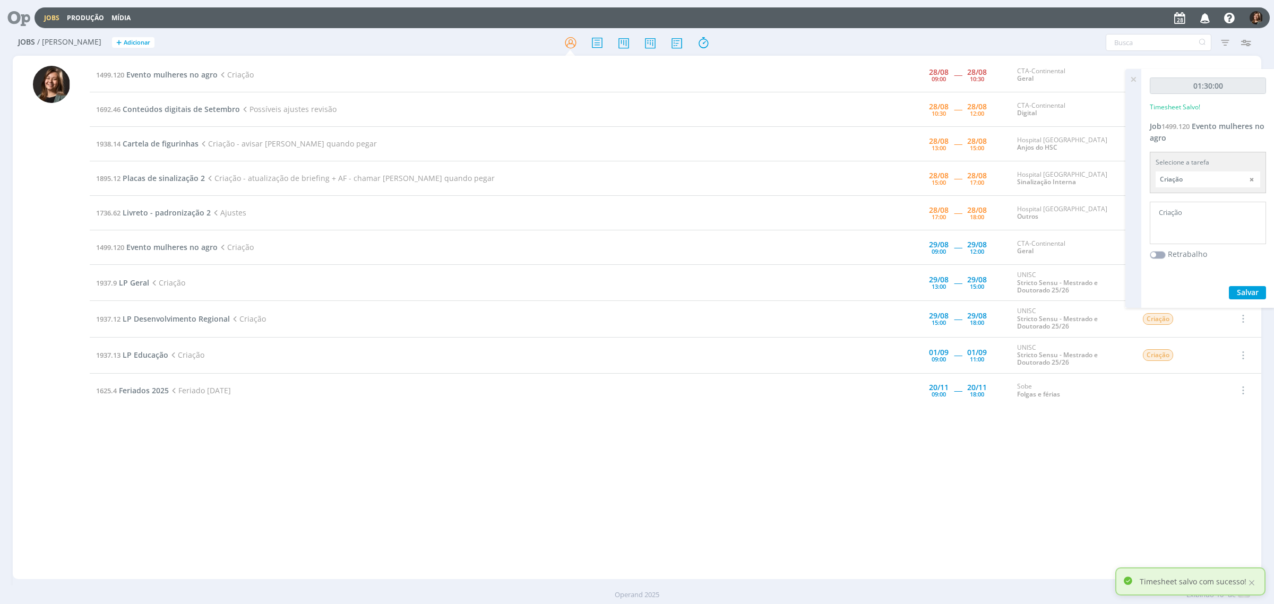
click at [1019, 75] on div at bounding box center [637, 302] width 1274 height 604
click at [1019, 80] on icon at bounding box center [1133, 79] width 19 height 21
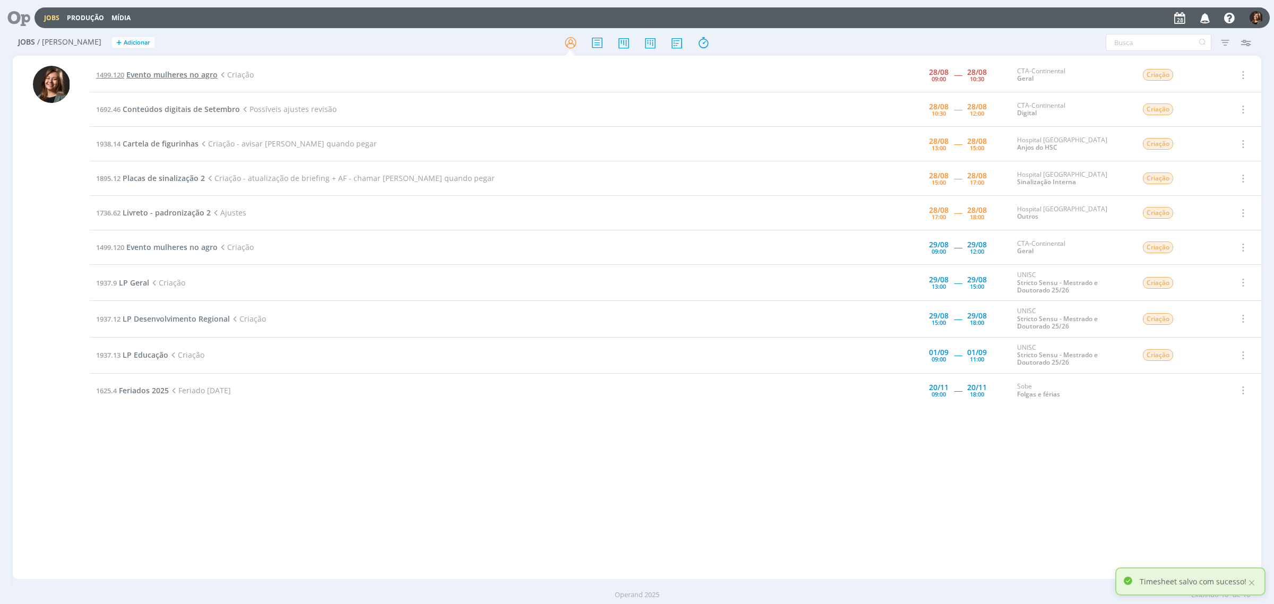
click at [166, 75] on span "Evento mulheres no agro" at bounding box center [171, 75] width 91 height 10
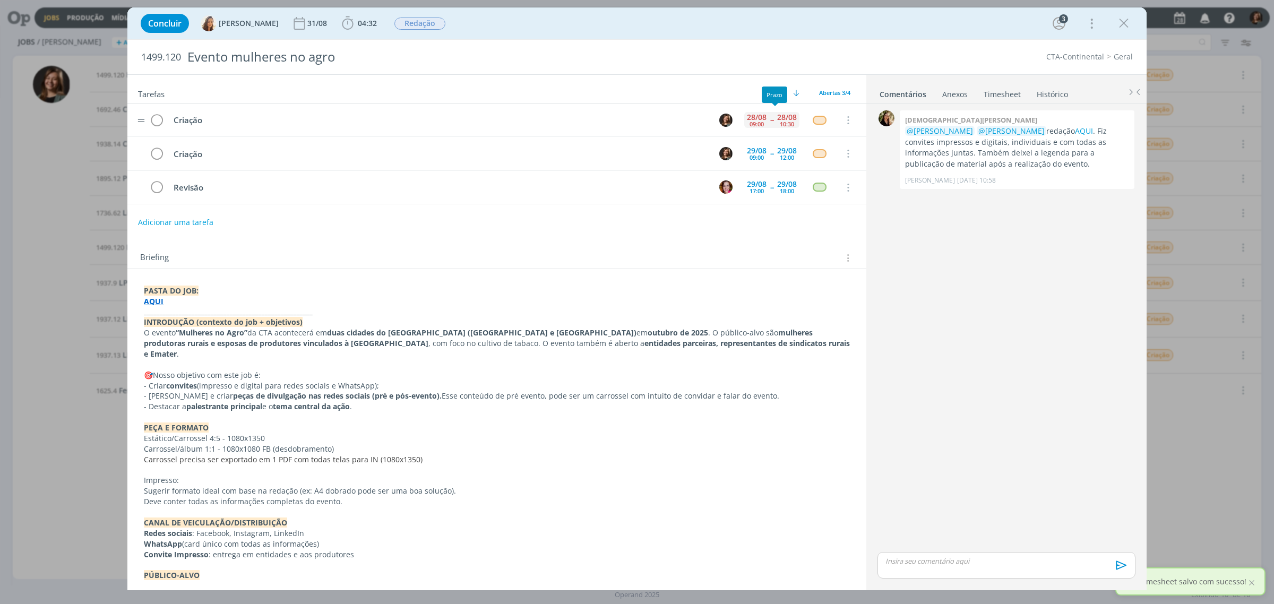
click at [764, 126] on div "[DATE] 09:00 -- [DATE] 10:30" at bounding box center [771, 120] width 55 height 23
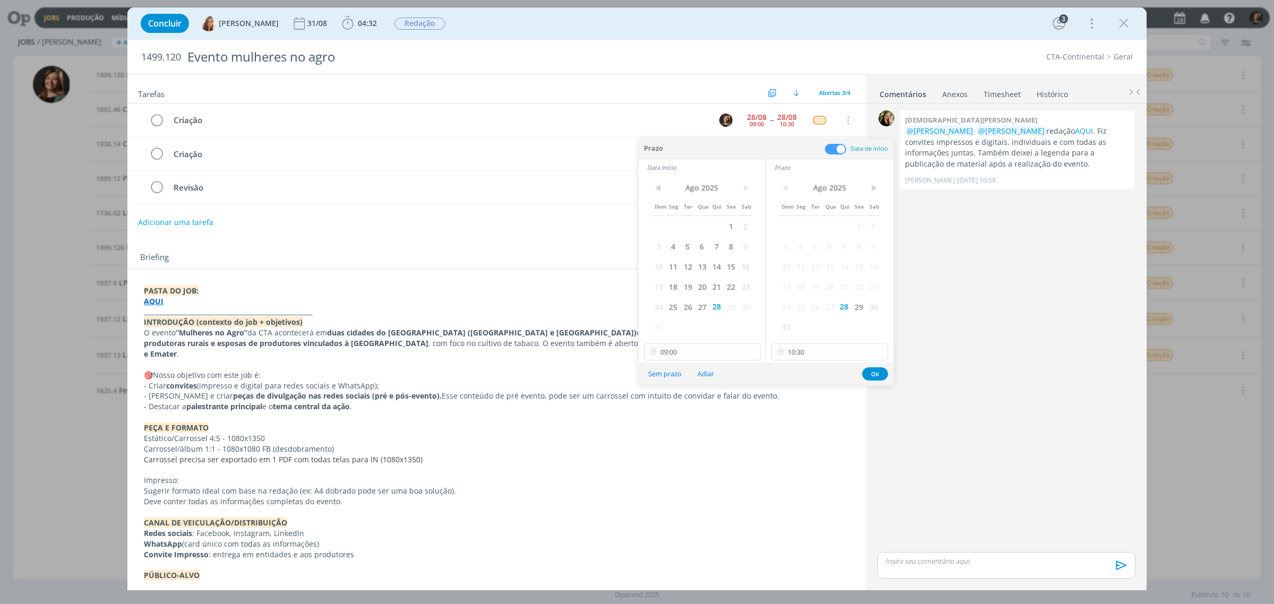
click at [852, 341] on div "< [DATE] > Dom Seg Ter Qua Qui Sex Sab 1 2 3 4 5 6 7 8 9 10 11 12 13 14 15 16 1…" at bounding box center [829, 269] width 127 height 187
click at [840, 348] on input "10:30" at bounding box center [829, 351] width 117 height 17
click at [807, 376] on div "12:00" at bounding box center [831, 374] width 118 height 19
type input "12:00"
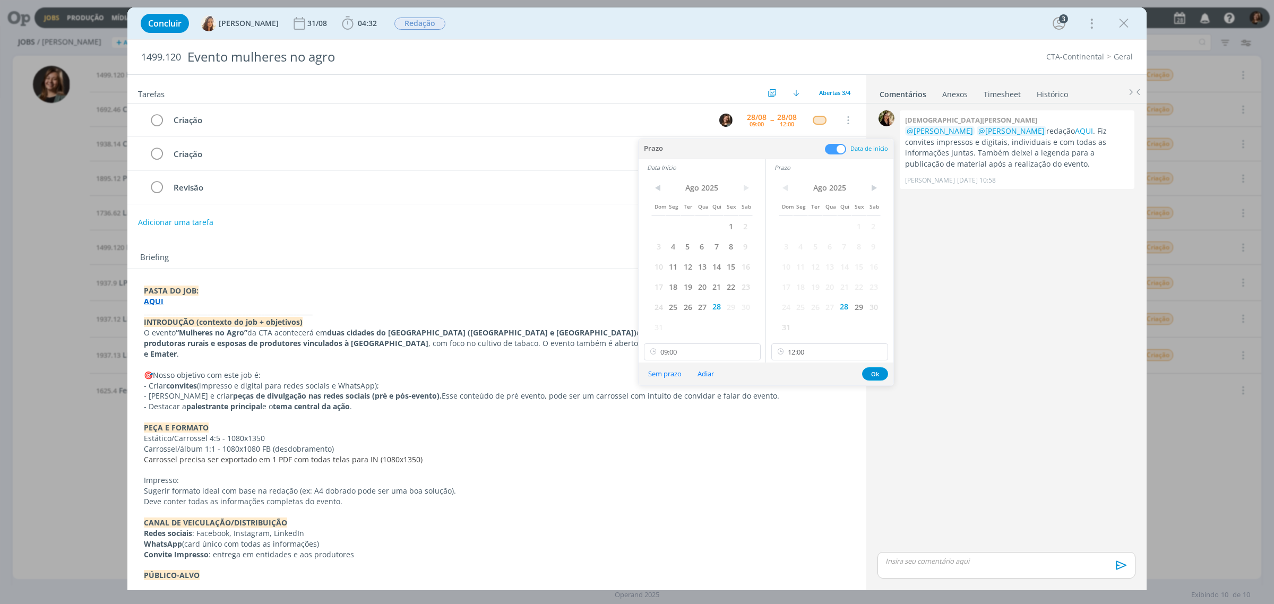
scroll to position [917, 0]
click at [871, 369] on button "Ok" at bounding box center [875, 373] width 26 height 13
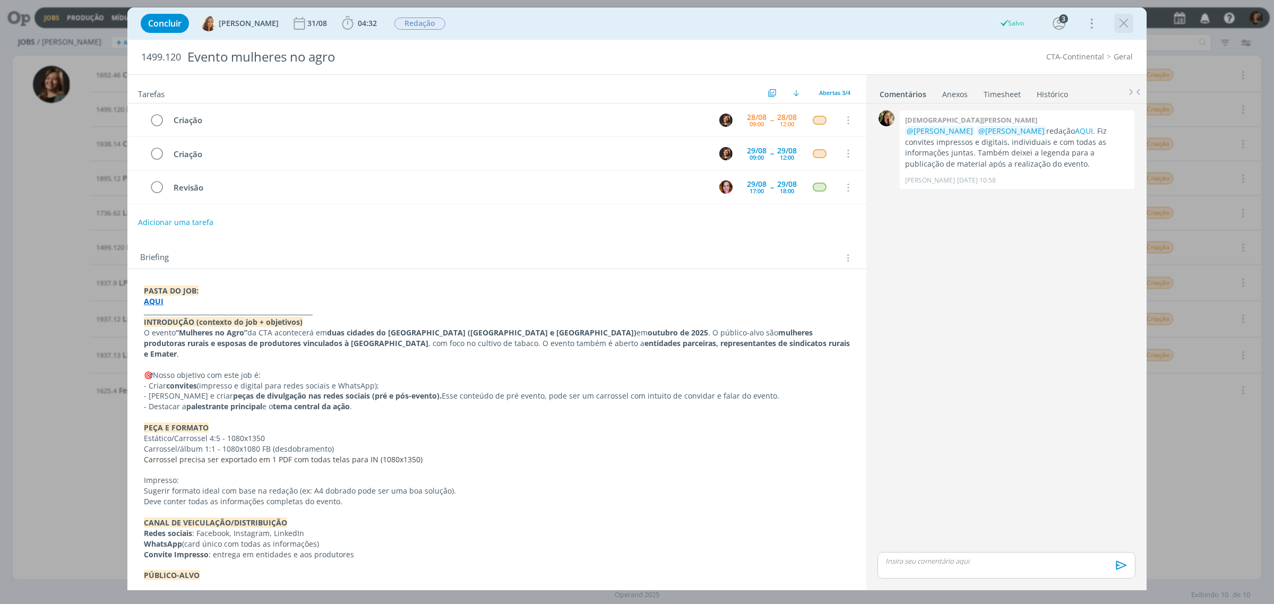
click at [1019, 25] on icon "dialog" at bounding box center [1124, 23] width 16 height 16
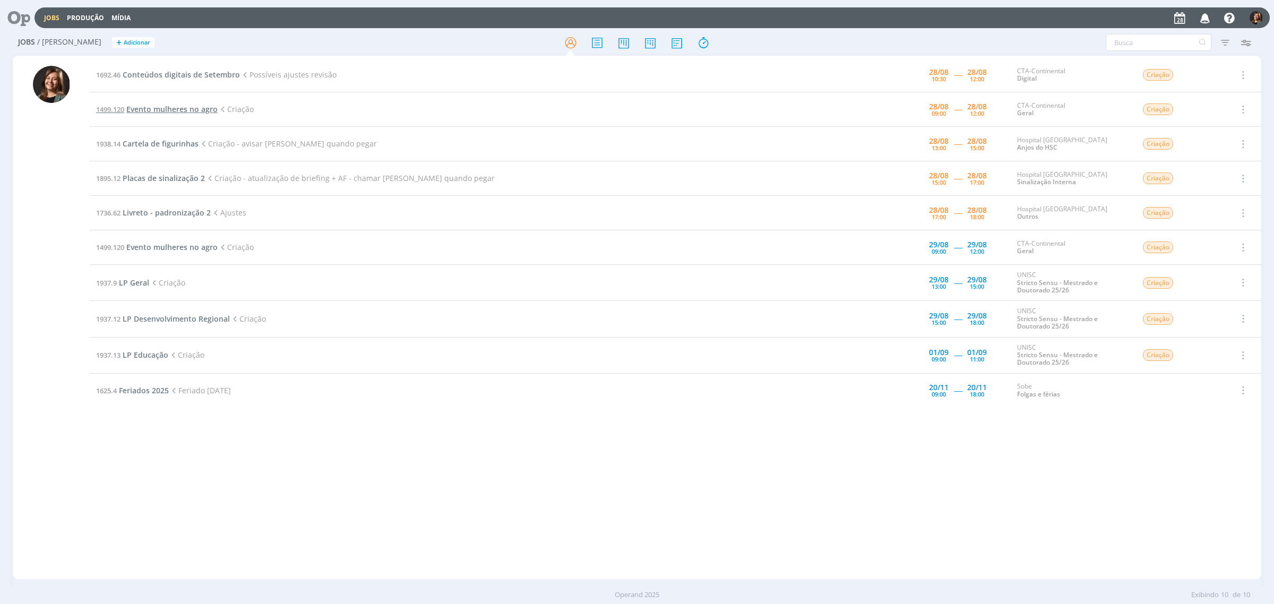
click at [181, 105] on span "Evento mulheres no agro" at bounding box center [171, 109] width 91 height 10
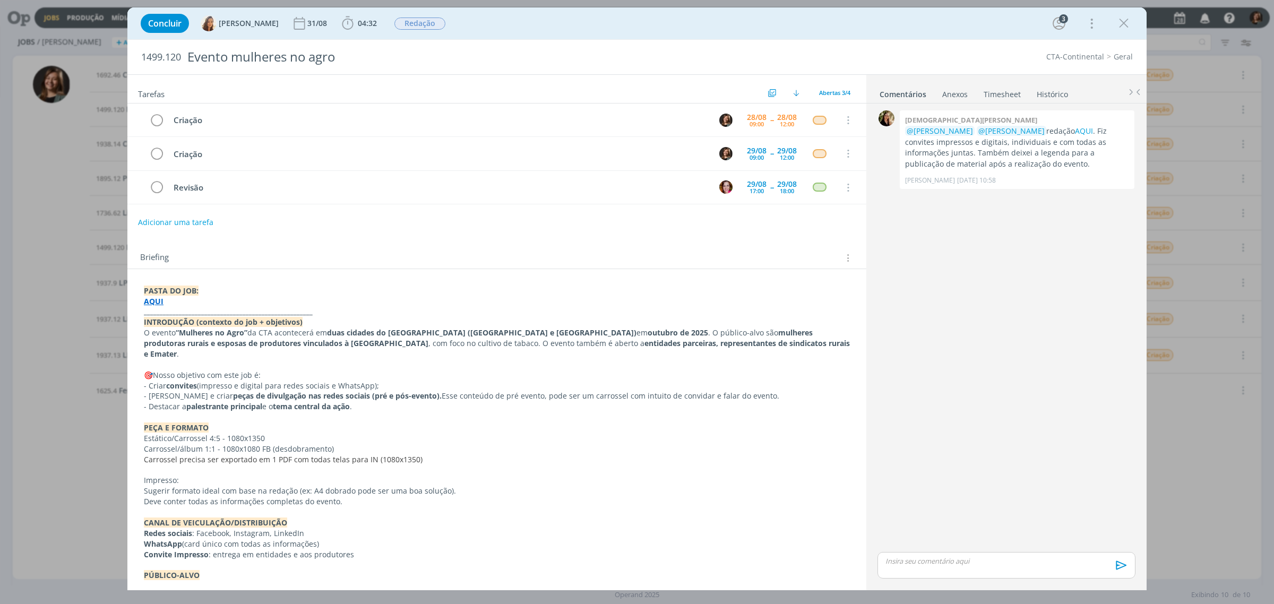
click at [1019, 24] on icon "dialog" at bounding box center [1124, 23] width 16 height 16
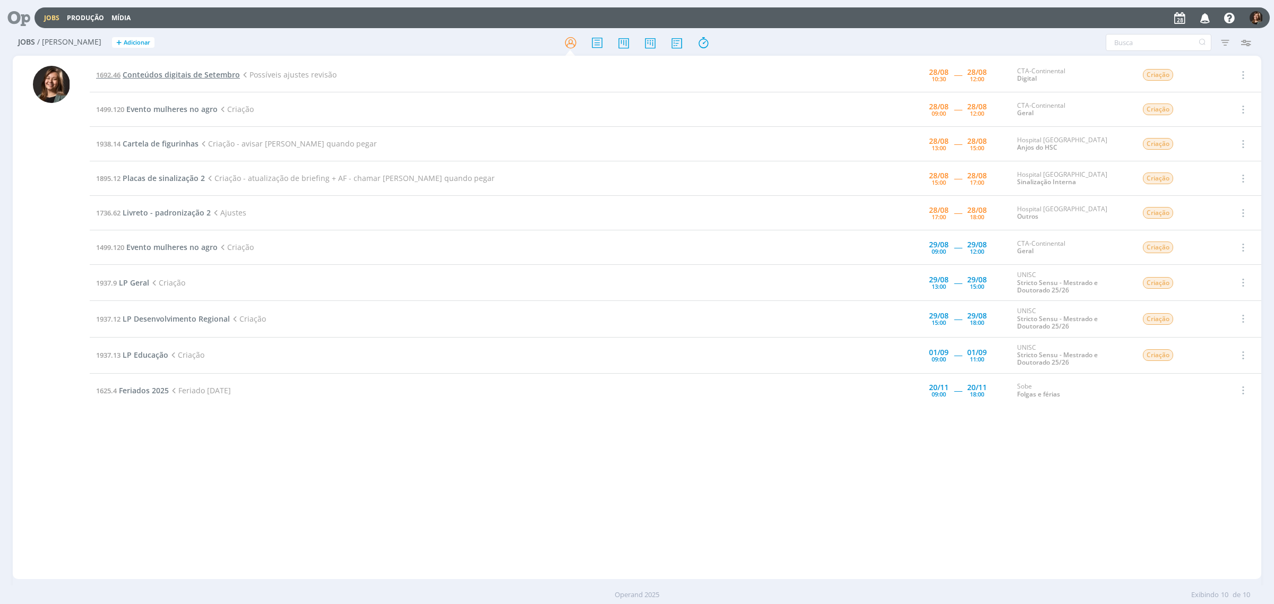
click at [209, 76] on span "Conteúdos digitais de Setembro" at bounding box center [181, 75] width 117 height 10
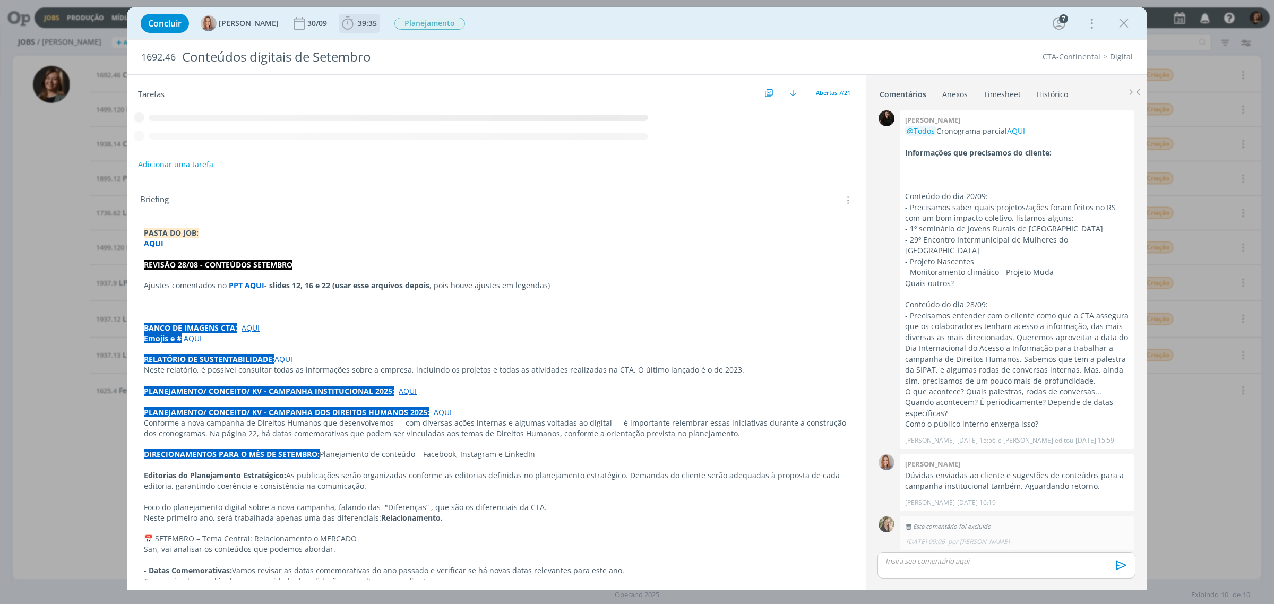
scroll to position [1046, 0]
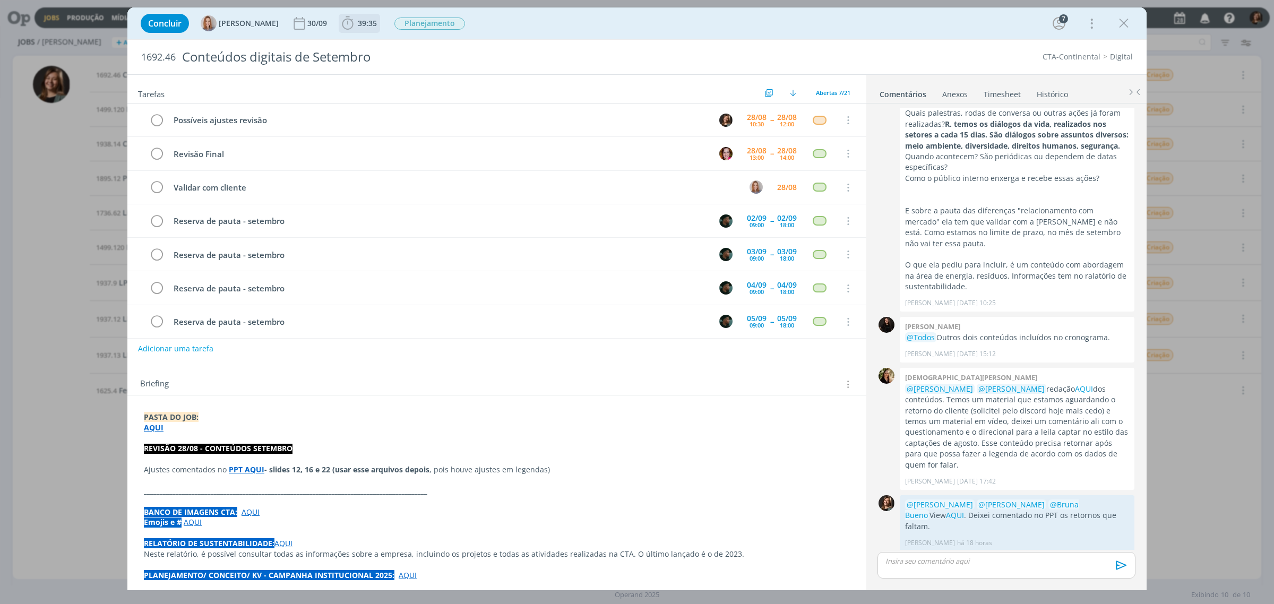
click at [352, 29] on icon "dialog" at bounding box center [348, 23] width 16 height 16
click at [366, 41] on icon "dialog" at bounding box center [363, 47] width 19 height 14
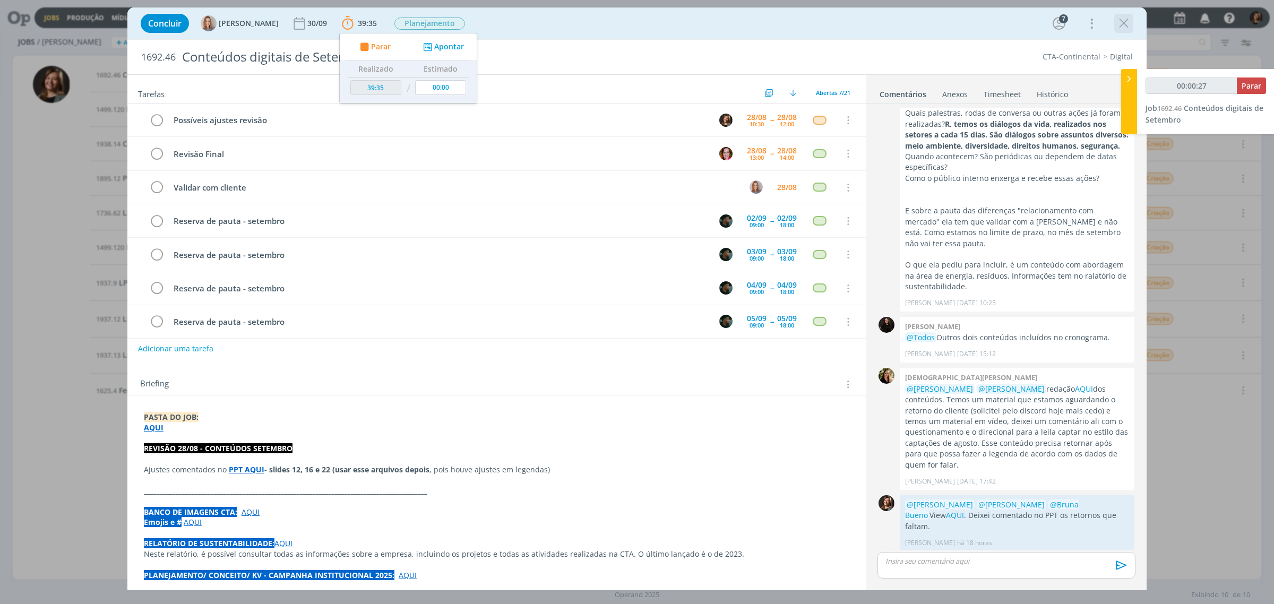
click at [1019, 32] on div "dialog" at bounding box center [1123, 23] width 19 height 19
click at [1019, 19] on icon "dialog" at bounding box center [1124, 23] width 16 height 16
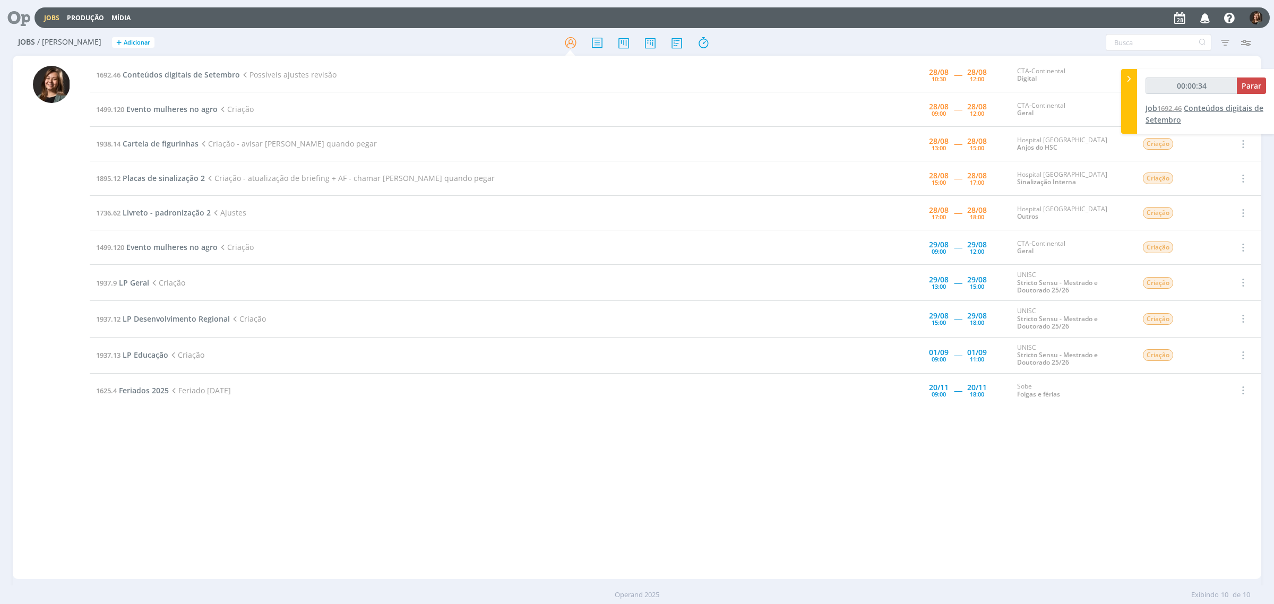
click at [1019, 108] on span "Conteúdos digitais de Setembro" at bounding box center [1205, 114] width 118 height 22
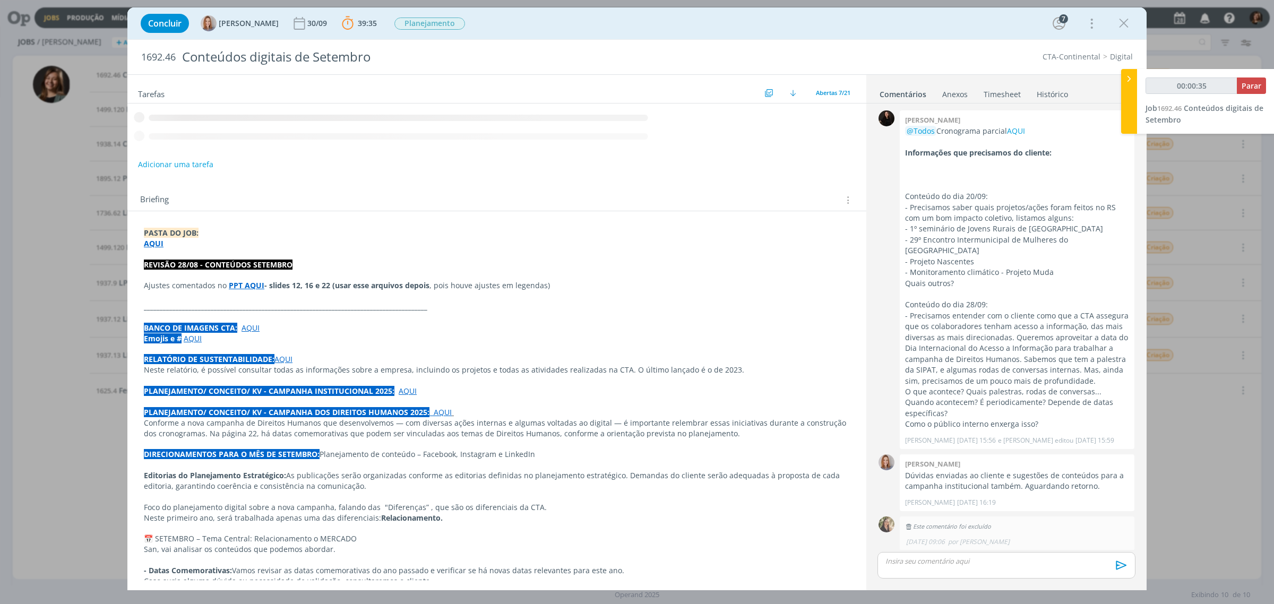
scroll to position [1046, 0]
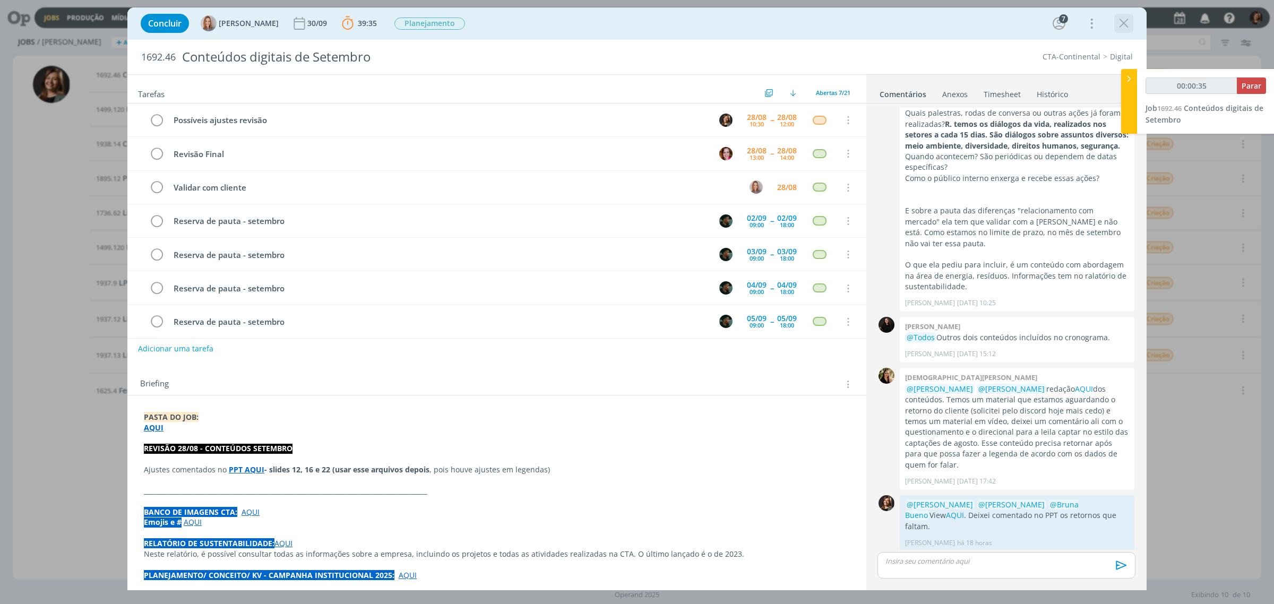
click at [1019, 23] on icon "dialog" at bounding box center [1124, 23] width 16 height 16
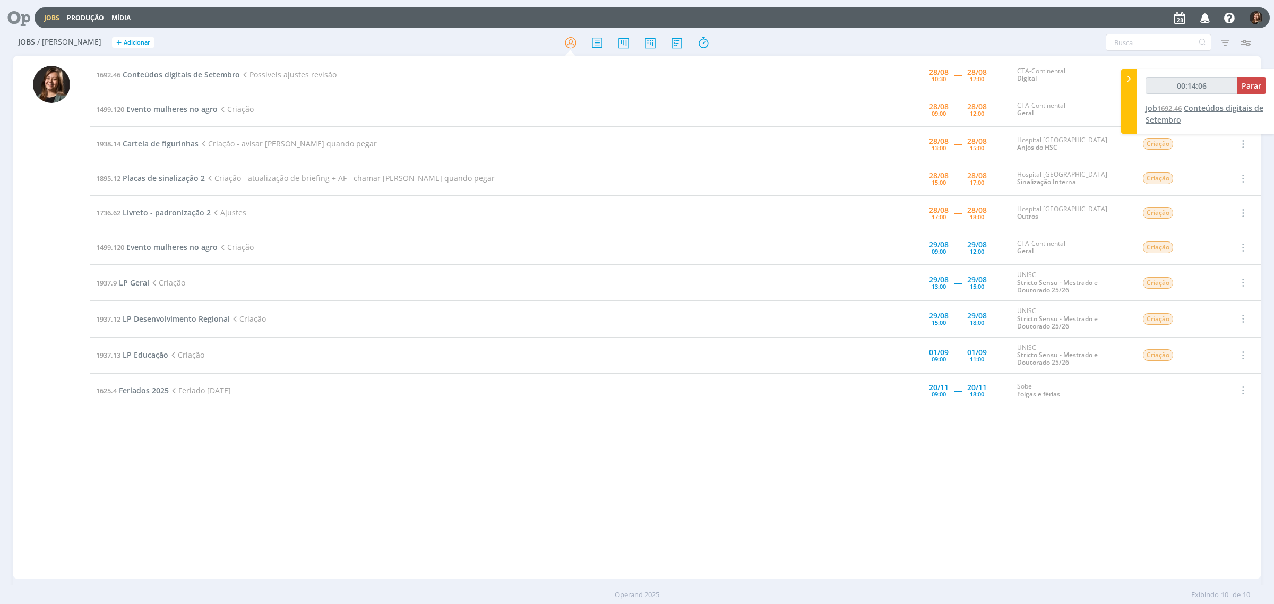
click at [1019, 107] on span "Conteúdos digitais de Setembro" at bounding box center [1205, 114] width 118 height 22
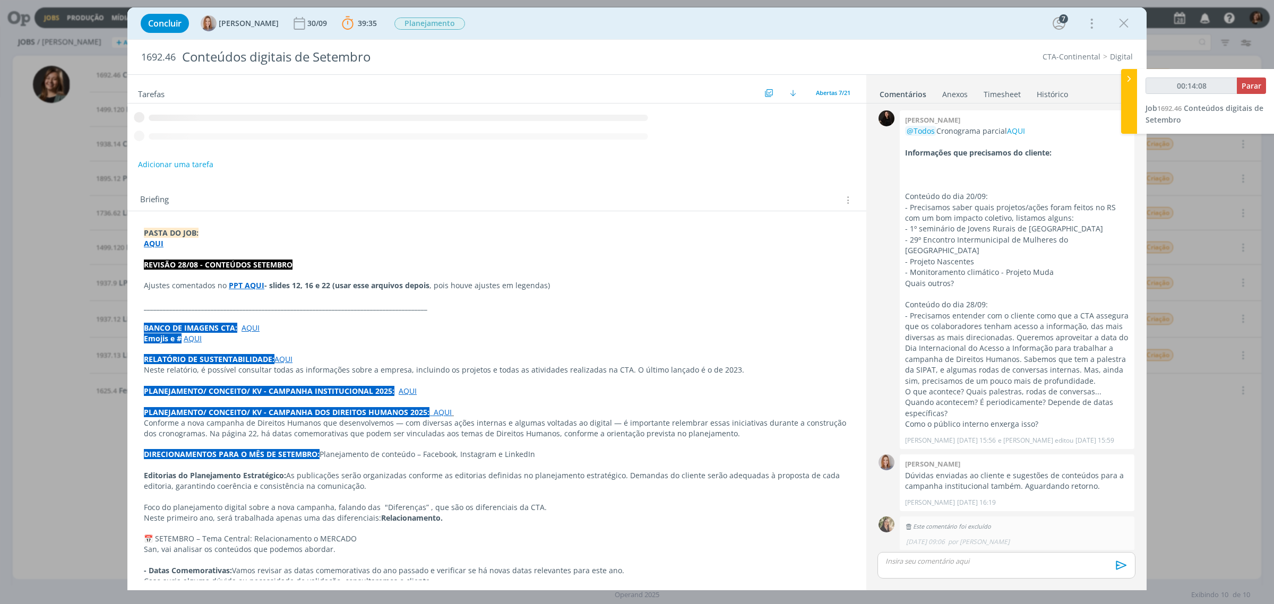
scroll to position [1046, 0]
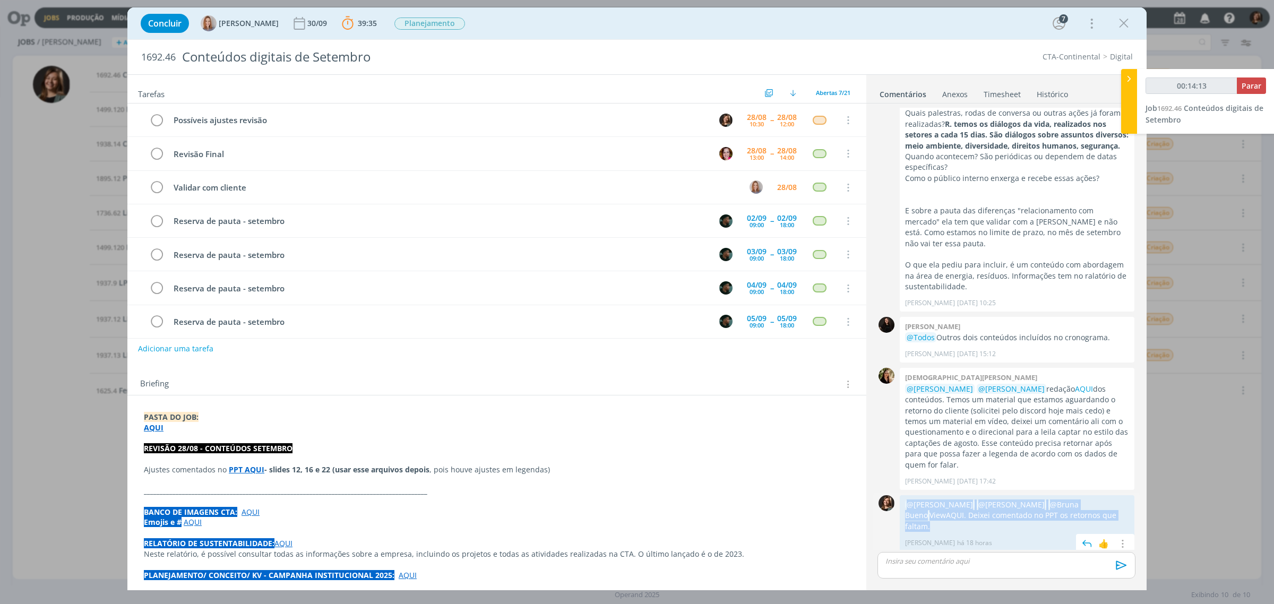
drag, startPoint x: 1112, startPoint y: 460, endPoint x: 903, endPoint y: 452, distance: 209.3
click at [903, 483] on div "@[PERSON_NAME] @[PERSON_NAME] @[PERSON_NAME] View AQUI . Deixei comentado no PP…" at bounding box center [1017, 523] width 235 height 56
copy p "@[PERSON_NAME] @[PERSON_NAME] @[PERSON_NAME] View AQUI . Deixei comentado no PP…"
click at [976, 483] on div "dialog" at bounding box center [1007, 565] width 258 height 27
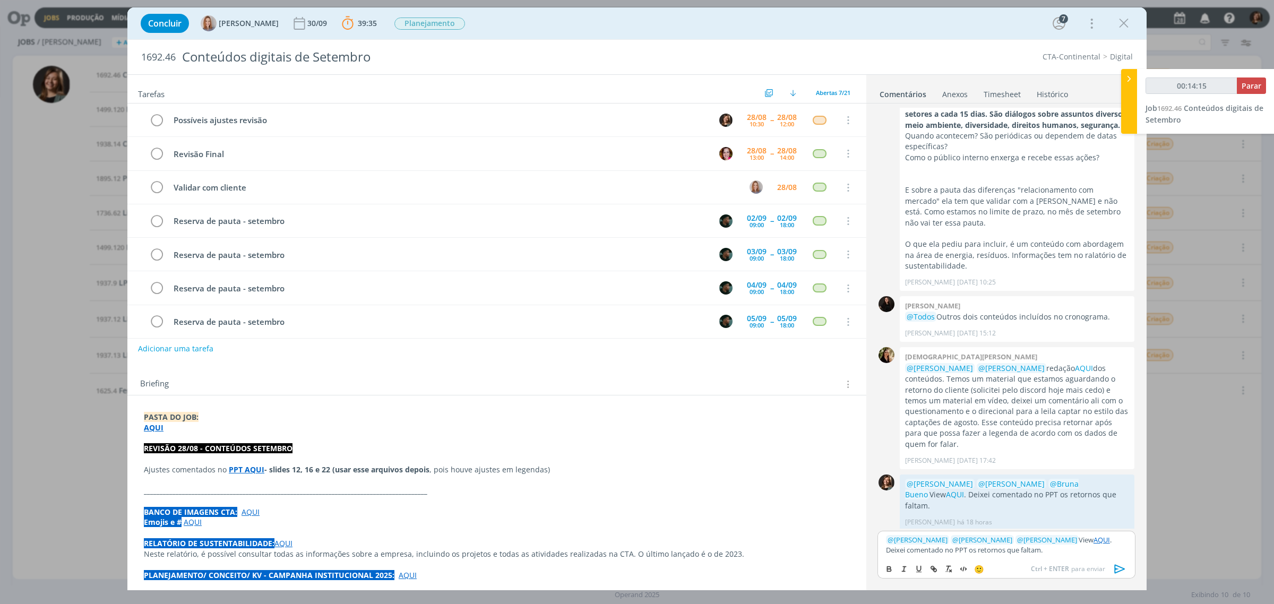
scroll to position [1068, 0]
type input "00:14:16"
click at [1019, 483] on p "﻿ @ [PERSON_NAME] ﻿ ﻿ @ [PERSON_NAME] ﻿ ﻿ @ [PERSON_NAME] ﻿ View AQUI . Deixei …" at bounding box center [1006, 545] width 241 height 20
type input "00:14:21"
click at [1019, 85] on button "Parar" at bounding box center [1251, 86] width 29 height 16
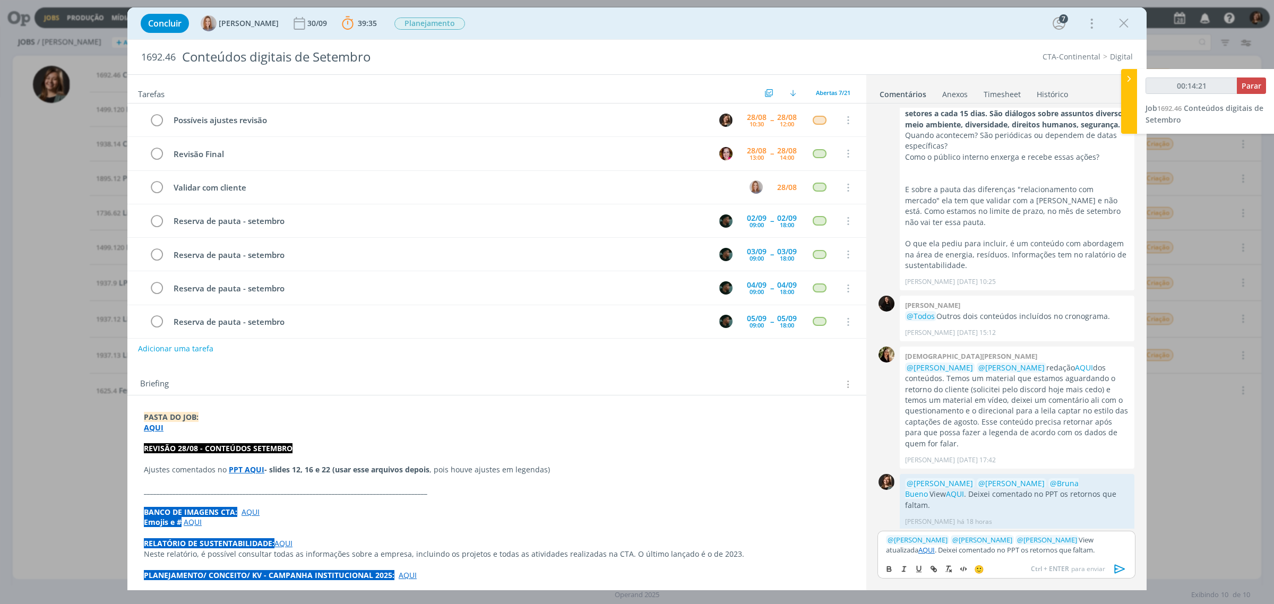
scroll to position [1048, 0]
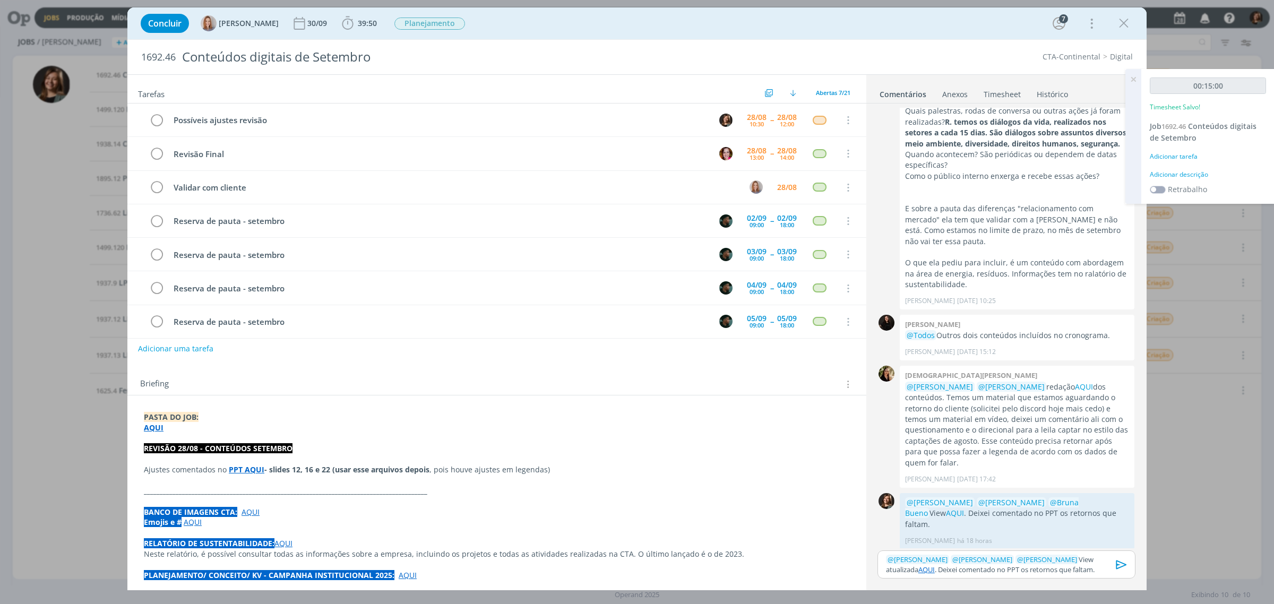
click at [1019, 157] on div "Adicionar tarefa" at bounding box center [1208, 157] width 116 height 10
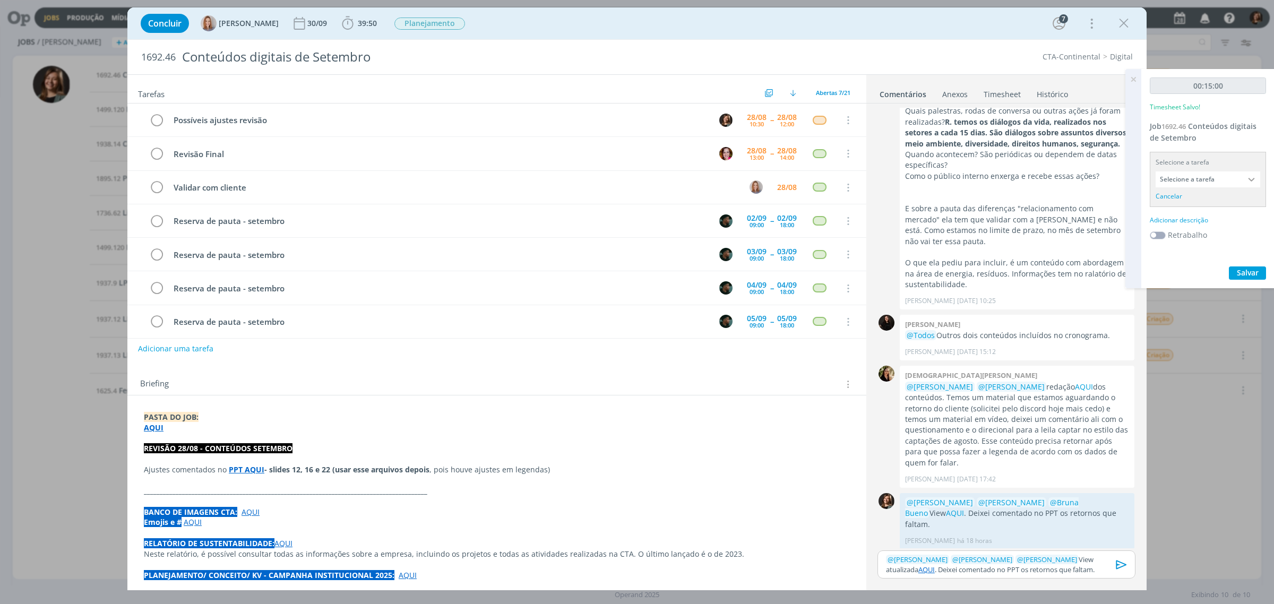
click at [1019, 188] on div "Selecione a tarefa Selecione a tarefa Cancelar" at bounding box center [1208, 179] width 116 height 55
click at [1019, 179] on input "Selecione a tarefa" at bounding box center [1208, 179] width 105 height 16
click at [1019, 236] on div "Possíveis ajustes revisão - [PERSON_NAME]" at bounding box center [1208, 245] width 104 height 18
type input "Possíveis ajustes revisão"
click at [1019, 209] on div "Adicionar descrição" at bounding box center [1208, 207] width 116 height 10
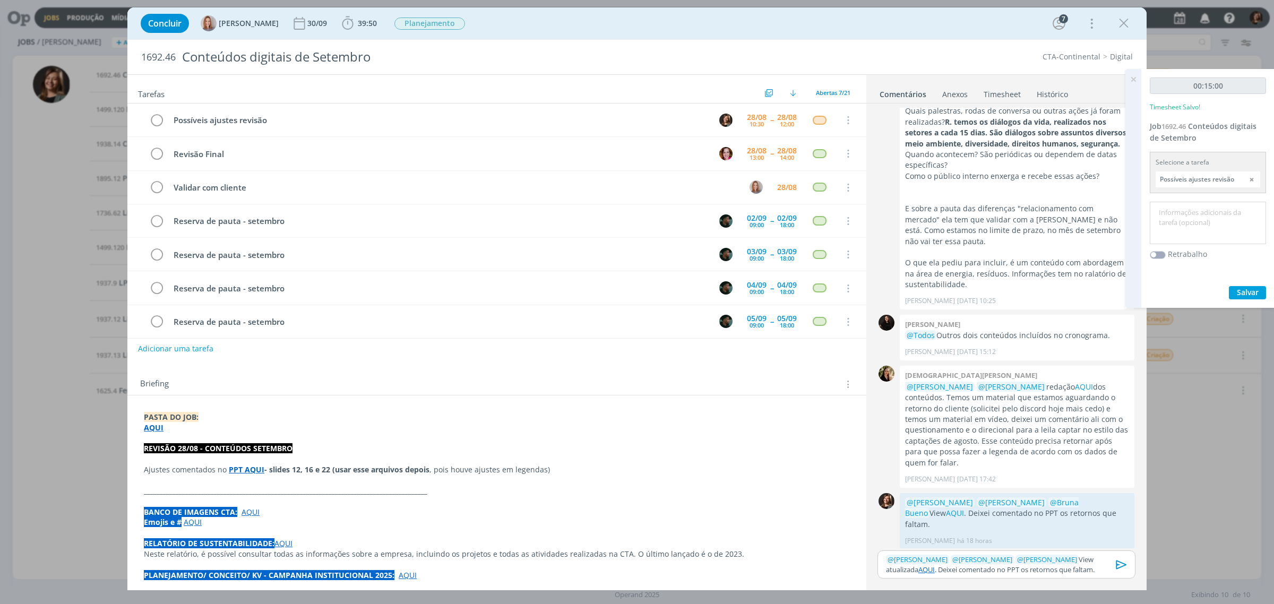
click at [1019, 221] on textarea at bounding box center [1208, 223] width 111 height 38
type textarea "Ajustes 28/08"
click at [1019, 296] on span "Salvar" at bounding box center [1248, 292] width 22 height 10
click at [1019, 483] on icon "dialog" at bounding box center [1122, 565] width 16 height 16
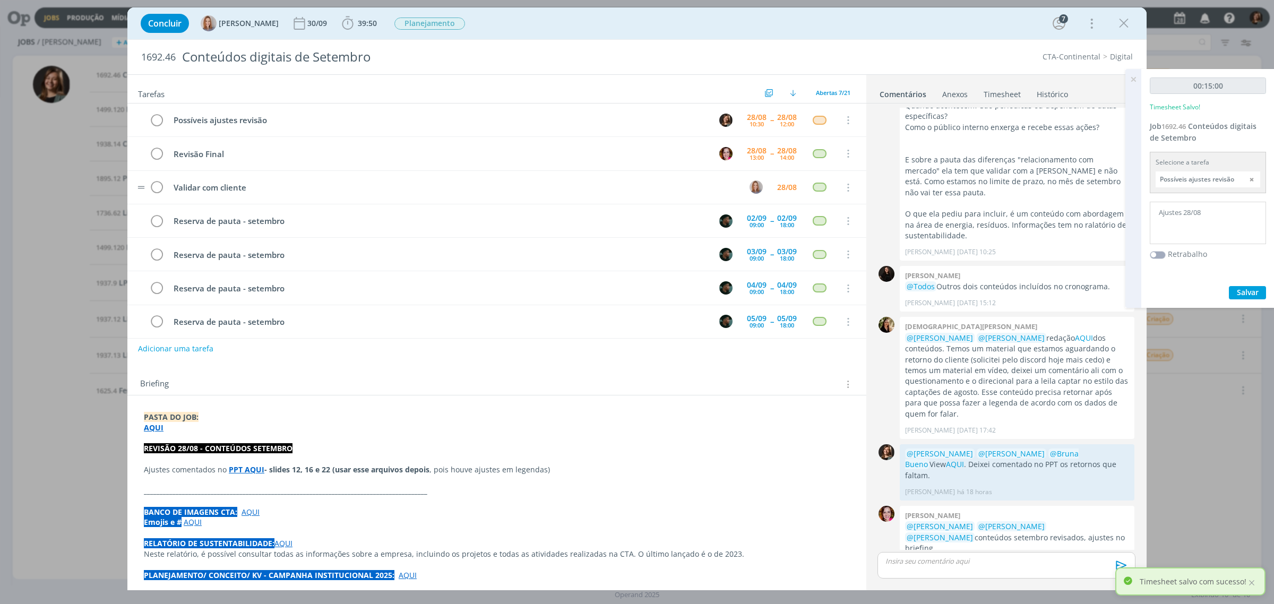
scroll to position [1108, 0]
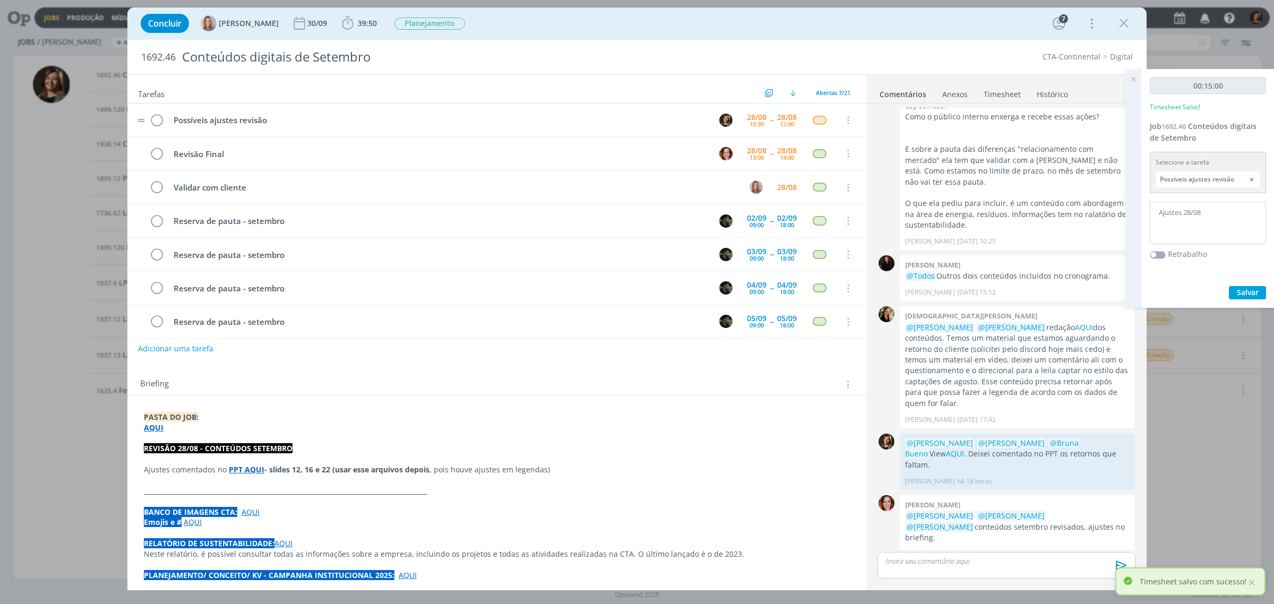
click at [165, 120] on tr "Possíveis ajustes revisão [DATE] 10:30 -- [DATE] 12:00 Cancelar" at bounding box center [496, 120] width 739 height 33
click at [157, 120] on icon "dialog" at bounding box center [156, 121] width 15 height 16
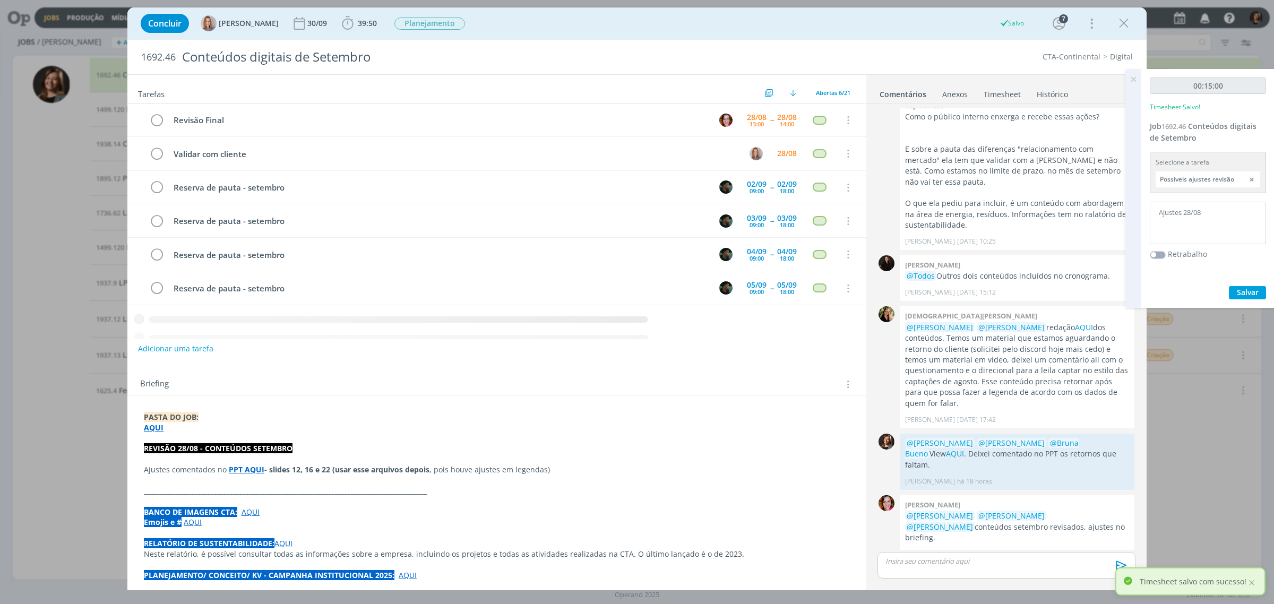
click at [1019, 70] on icon at bounding box center [1133, 79] width 19 height 21
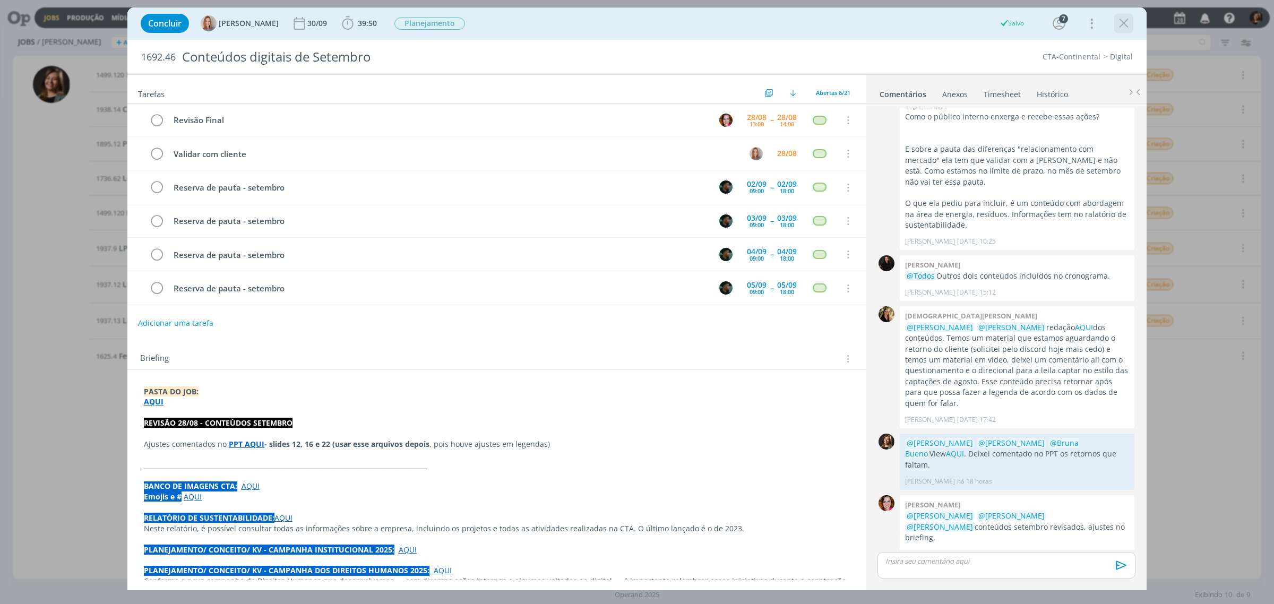
click at [1019, 23] on icon "dialog" at bounding box center [1124, 23] width 16 height 16
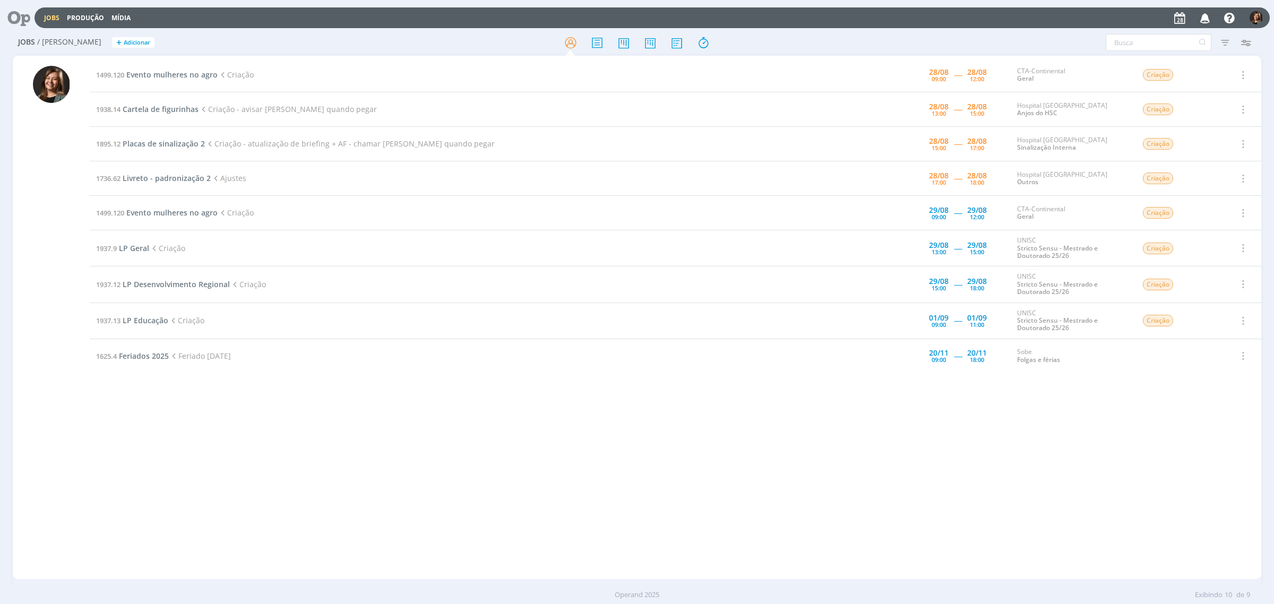
click at [162, 66] on td "1499.120 Evento mulheres no agro Criação" at bounding box center [465, 75] width 751 height 35
click at [167, 74] on span "Evento mulheres no agro" at bounding box center [171, 75] width 91 height 10
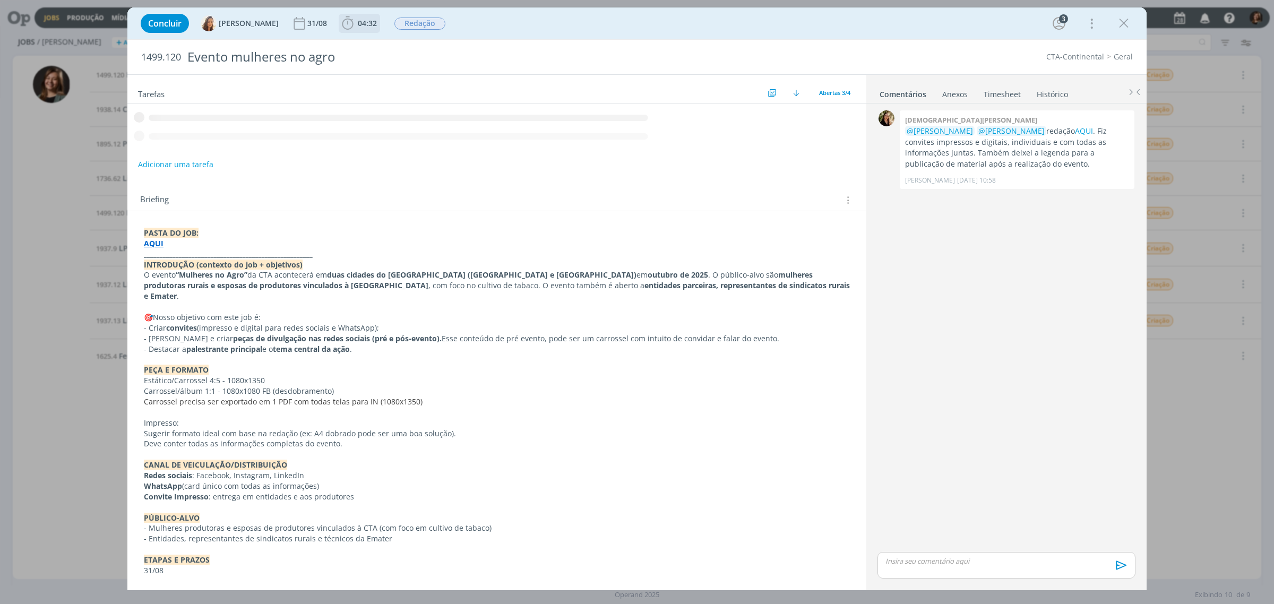
click at [362, 21] on span "04:32" at bounding box center [367, 23] width 19 height 10
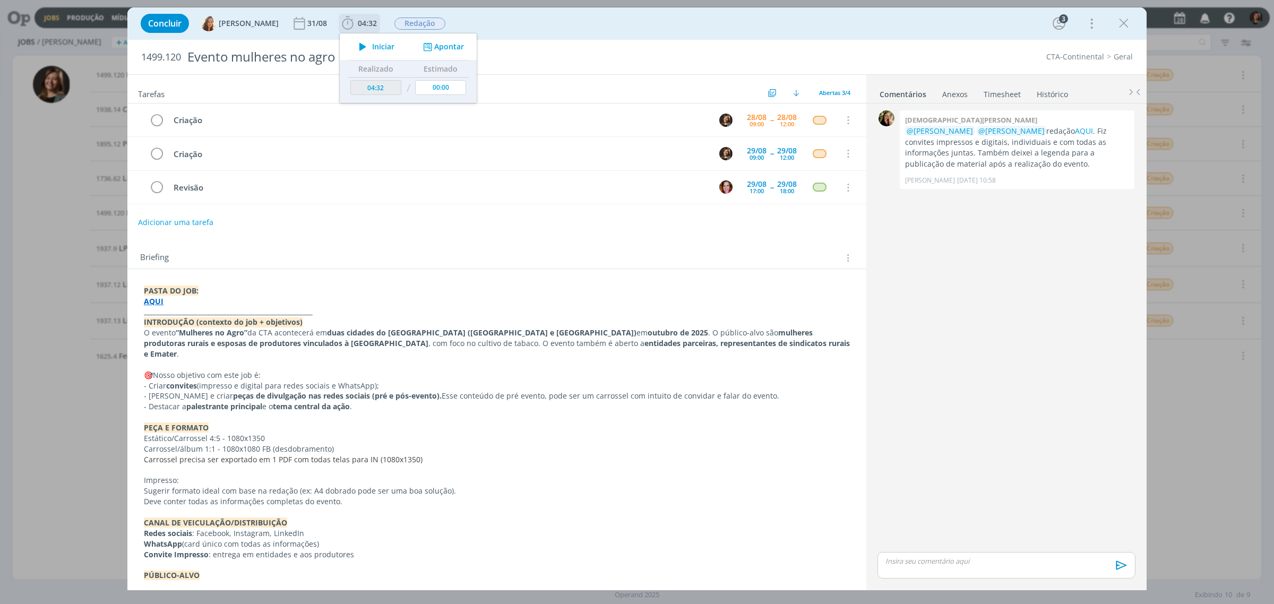
click at [373, 51] on button "Iniciar" at bounding box center [374, 46] width 42 height 15
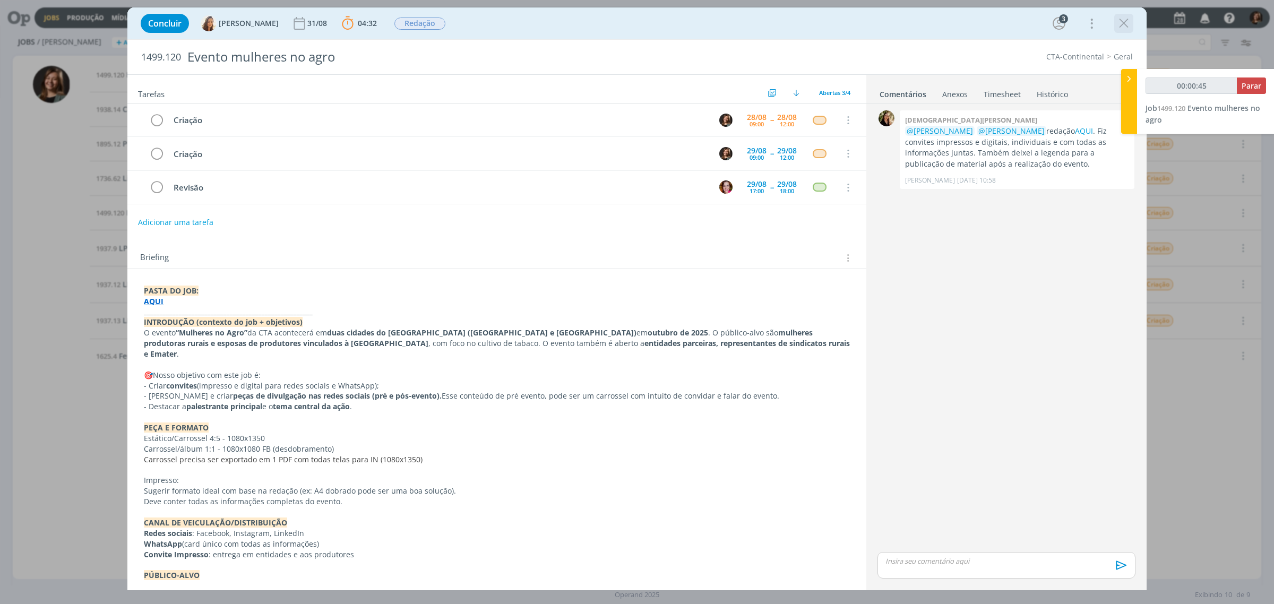
click at [1019, 19] on button "dialog" at bounding box center [1124, 23] width 16 height 16
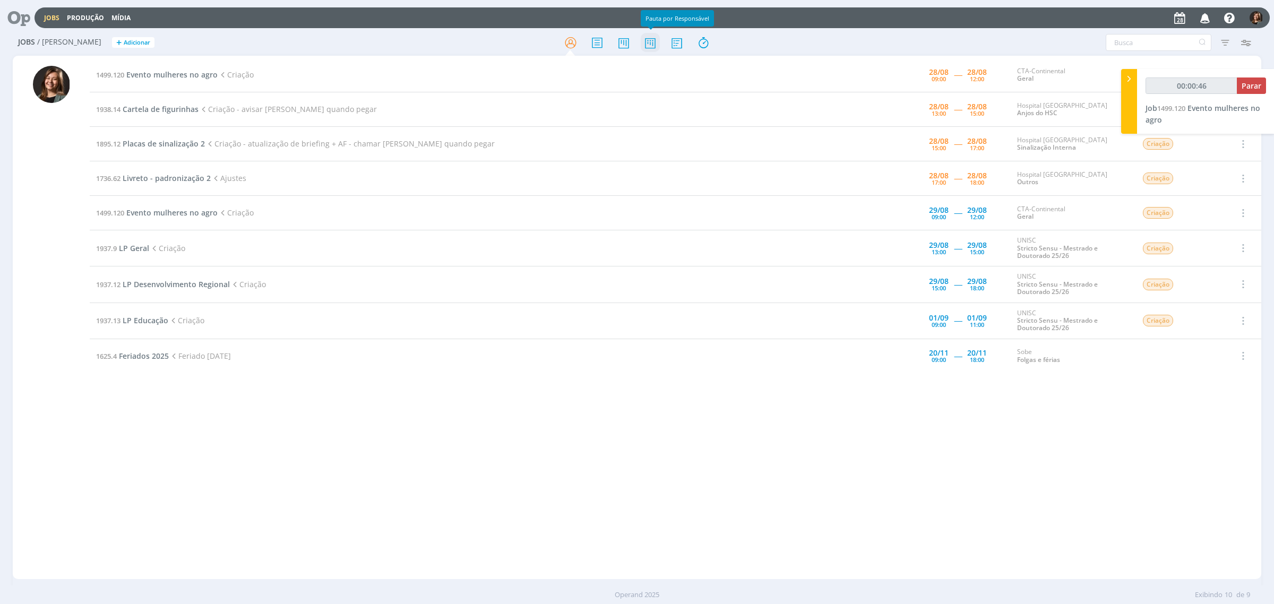
click at [649, 44] on icon at bounding box center [650, 42] width 19 height 21
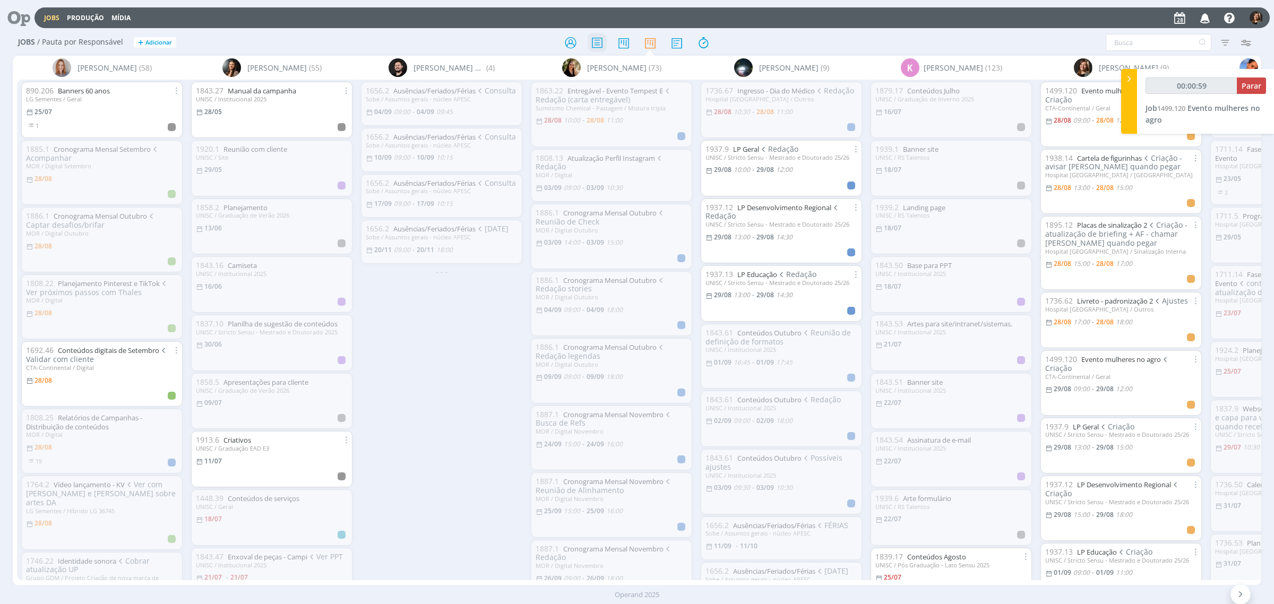
click at [593, 32] on icon at bounding box center [597, 42] width 19 height 21
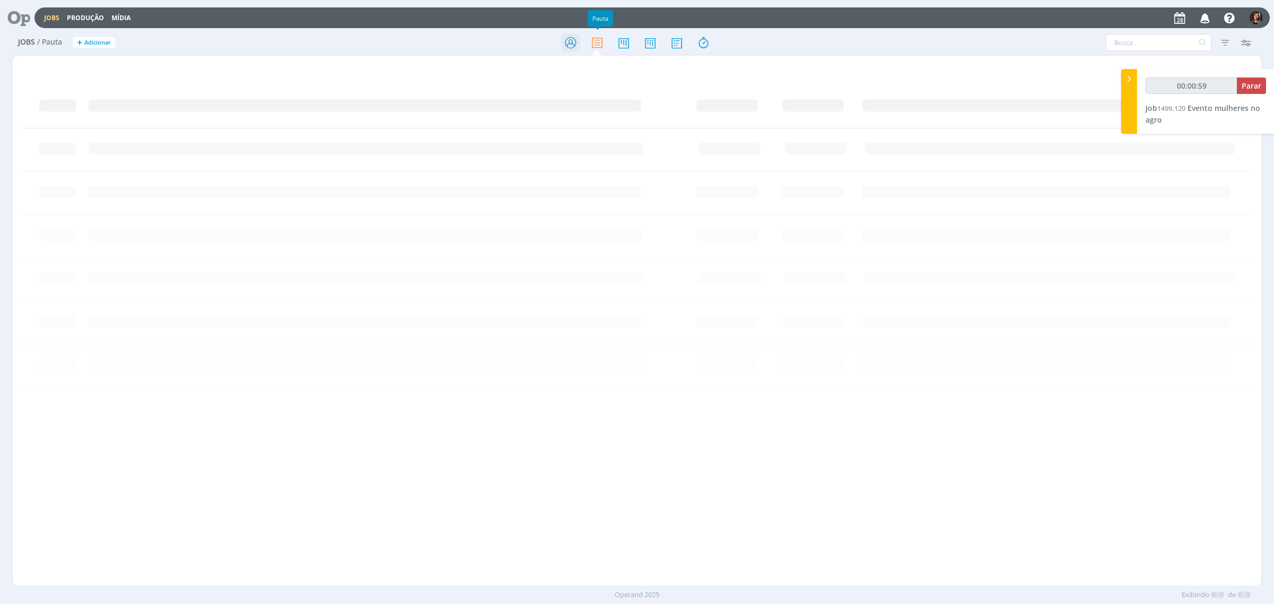
click at [574, 33] on icon at bounding box center [570, 42] width 19 height 21
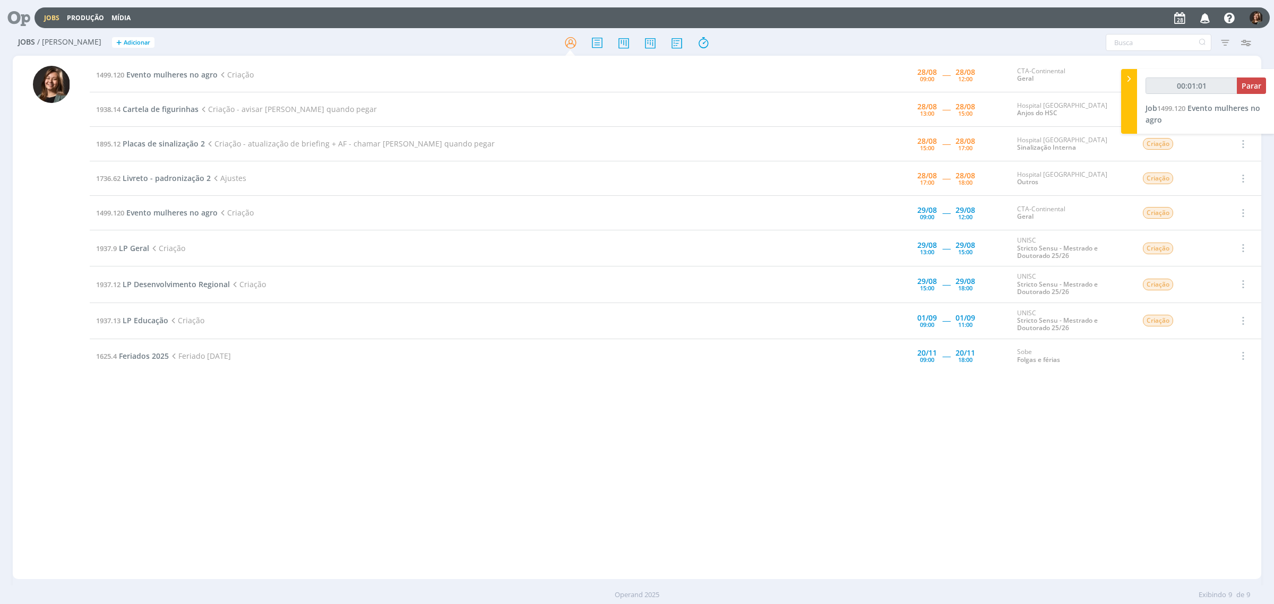
click at [216, 483] on div "1499.120 Evento mulheres no agro Criação [DATE] 09:00 ----- [DATE] 12:00 CTA-Co…" at bounding box center [676, 317] width 1172 height 519
type input "00:01:02"
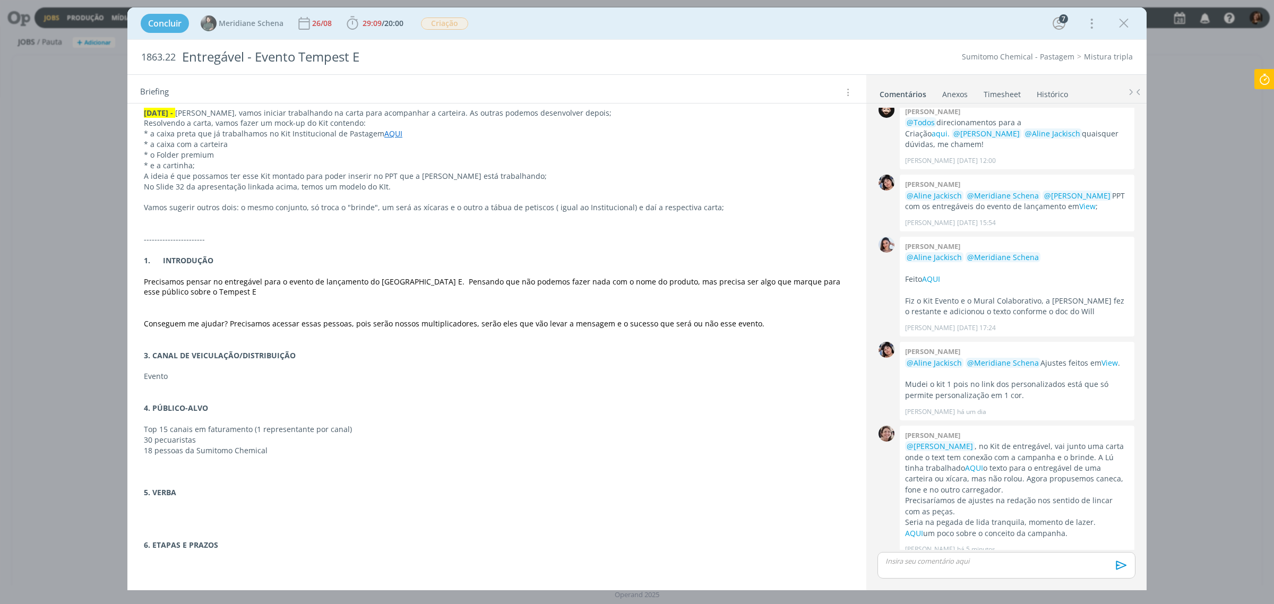
scroll to position [417, 0]
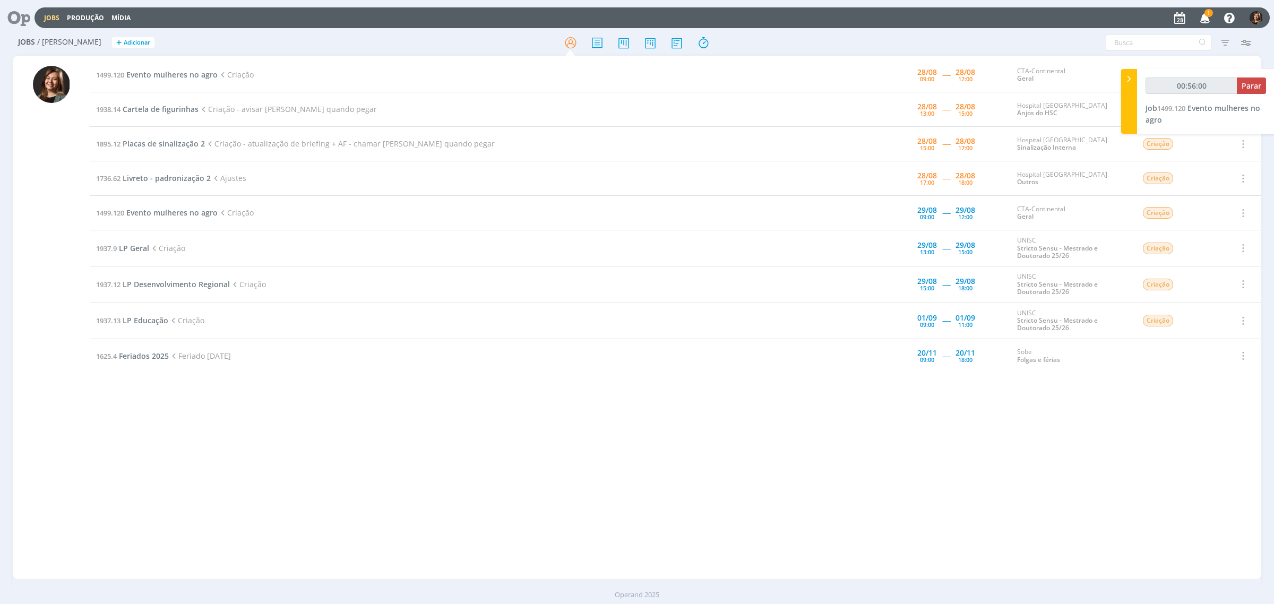
type input "00:57:00"
